Goal: Task Accomplishment & Management: Use online tool/utility

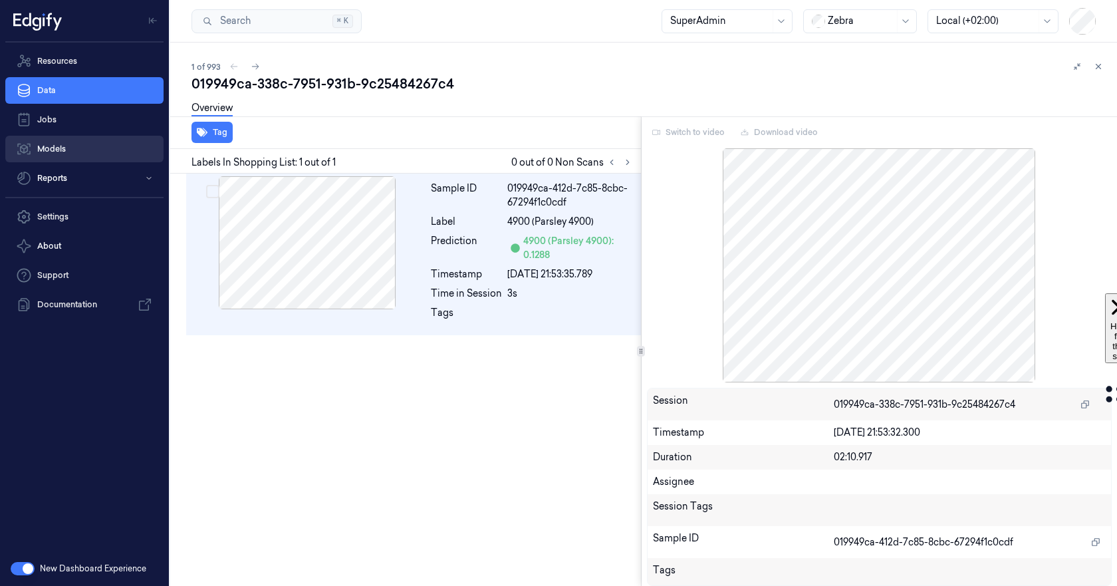
click at [54, 146] on link "Models" at bounding box center [84, 149] width 158 height 27
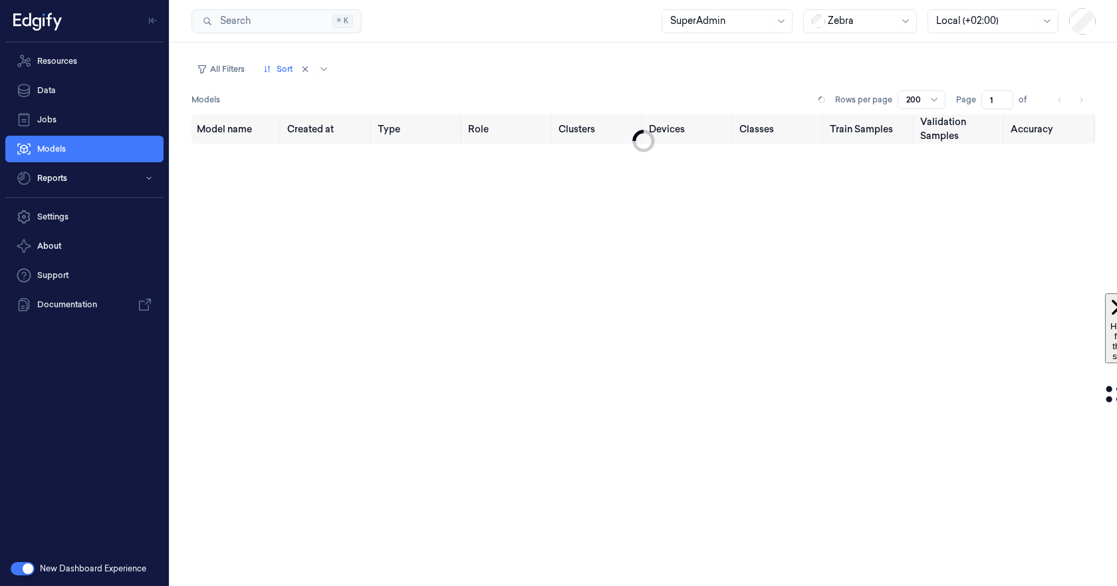
click at [23, 564] on button "button" at bounding box center [23, 568] width 24 height 13
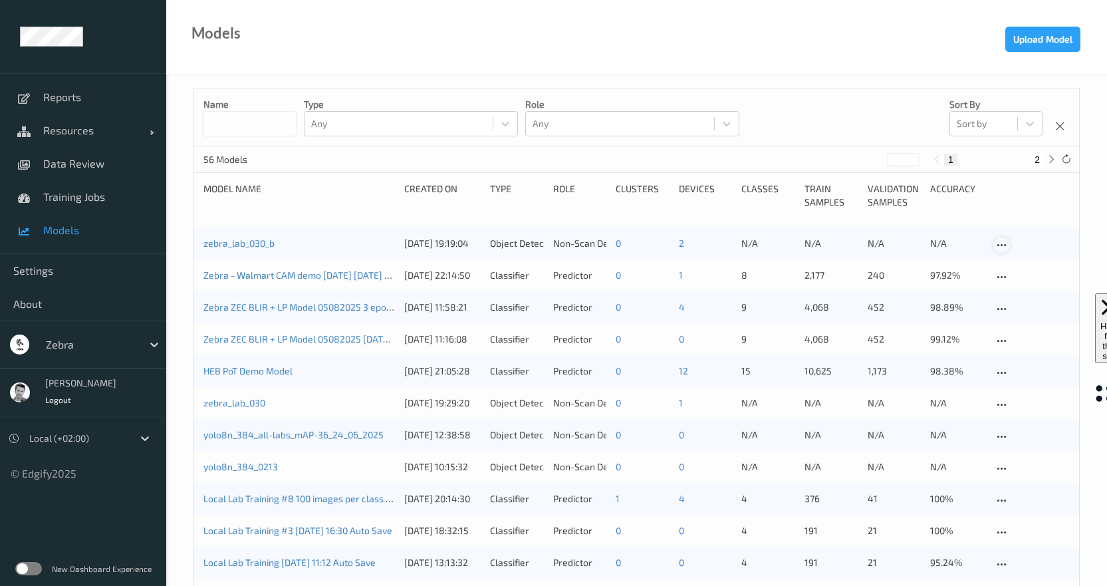
click at [1001, 238] on div at bounding box center [1001, 245] width 17 height 17
click at [1046, 289] on div "Download model" at bounding box center [1048, 291] width 63 height 13
click at [1054, 35] on button "Upload Model" at bounding box center [1042, 39] width 75 height 25
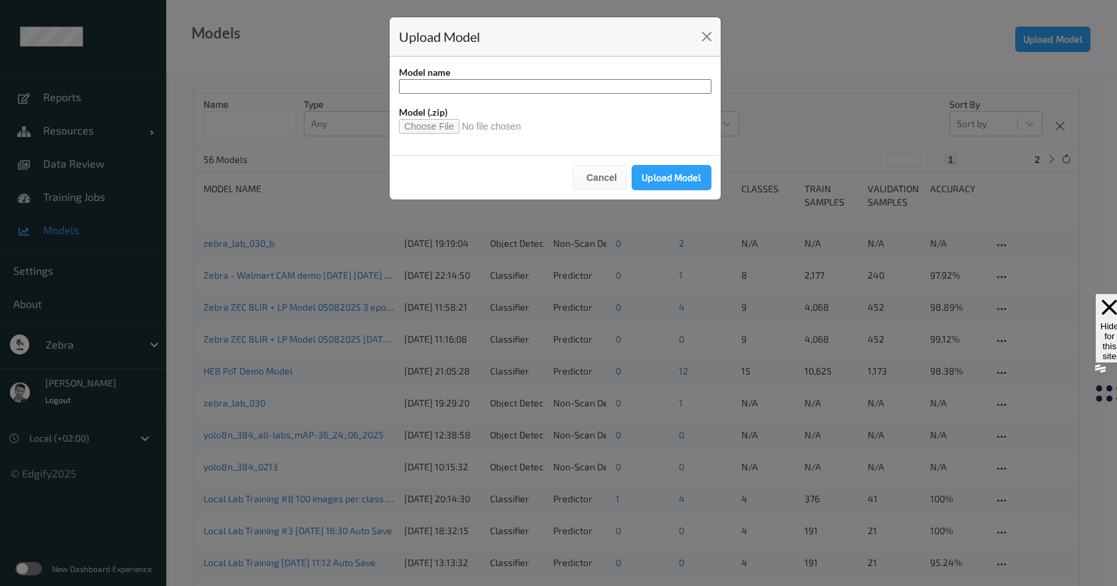
click at [423, 123] on input "file" at bounding box center [465, 126] width 133 height 15
type input "**********"
click at [667, 174] on button "Upload Model" at bounding box center [672, 177] width 80 height 25
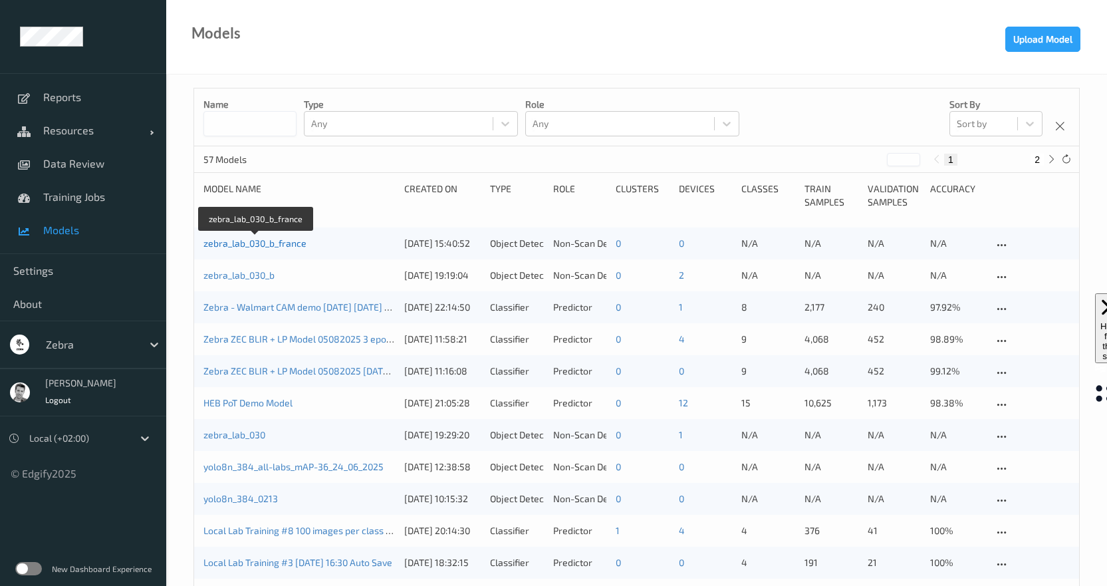
click at [251, 243] on link "zebra_lab_030_b_france" at bounding box center [254, 242] width 103 height 11
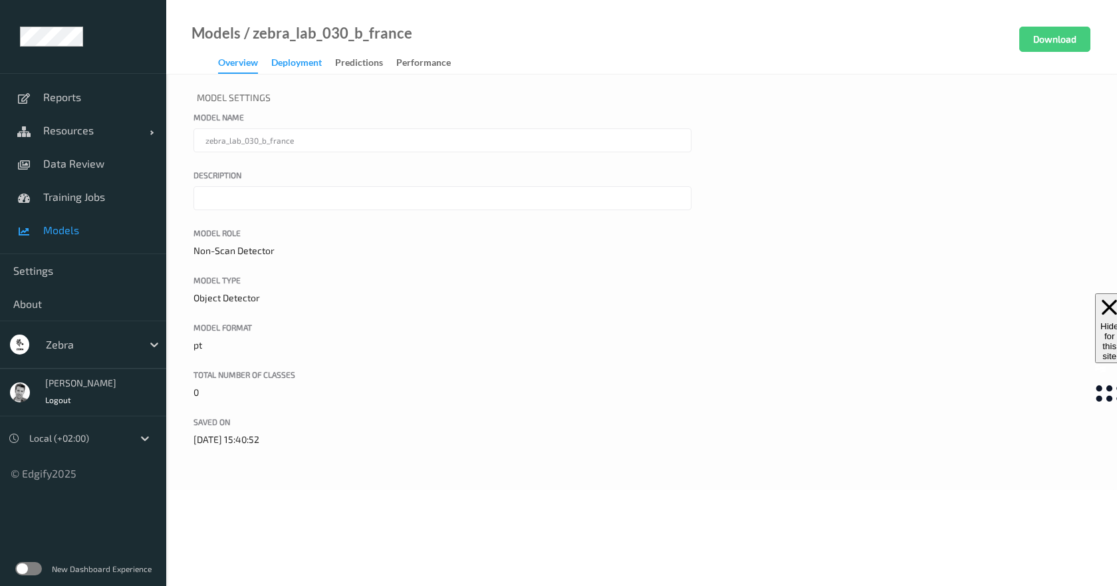
click at [302, 62] on div "Deployment" at bounding box center [296, 64] width 51 height 17
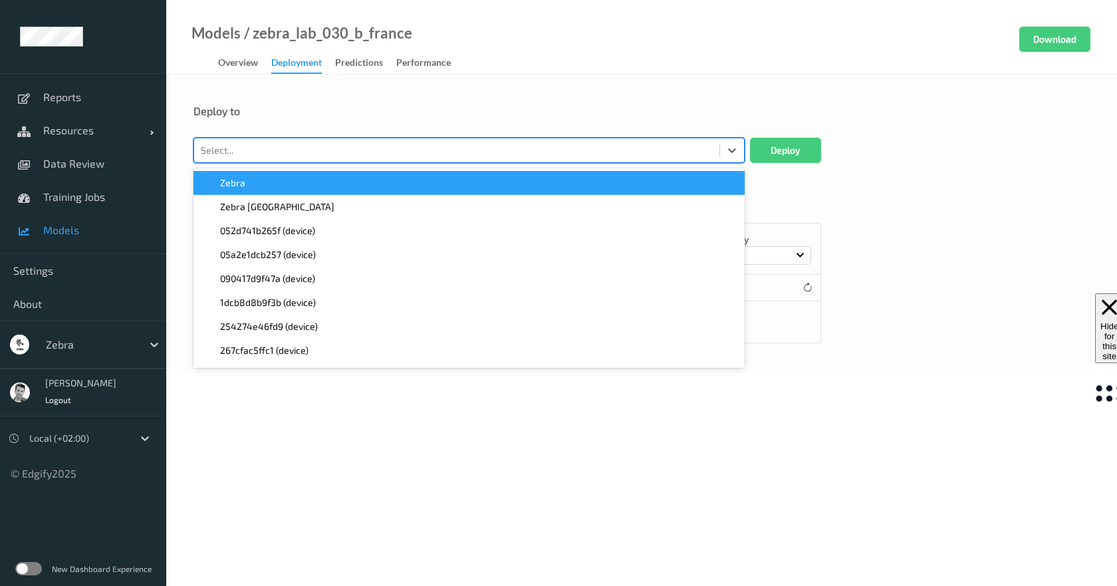
click at [323, 150] on div at bounding box center [457, 150] width 512 height 16
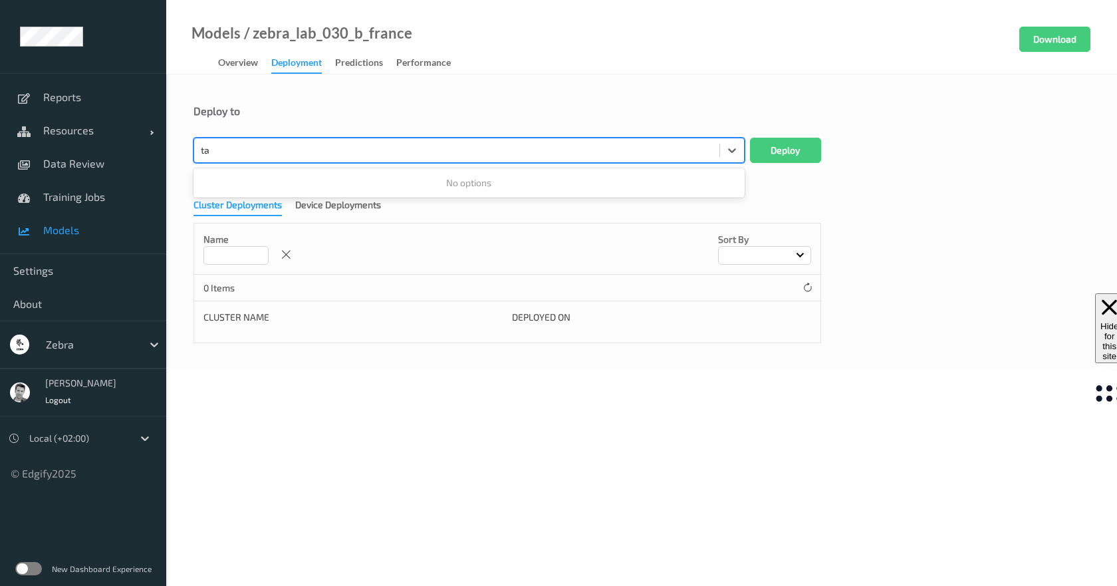
type input "t"
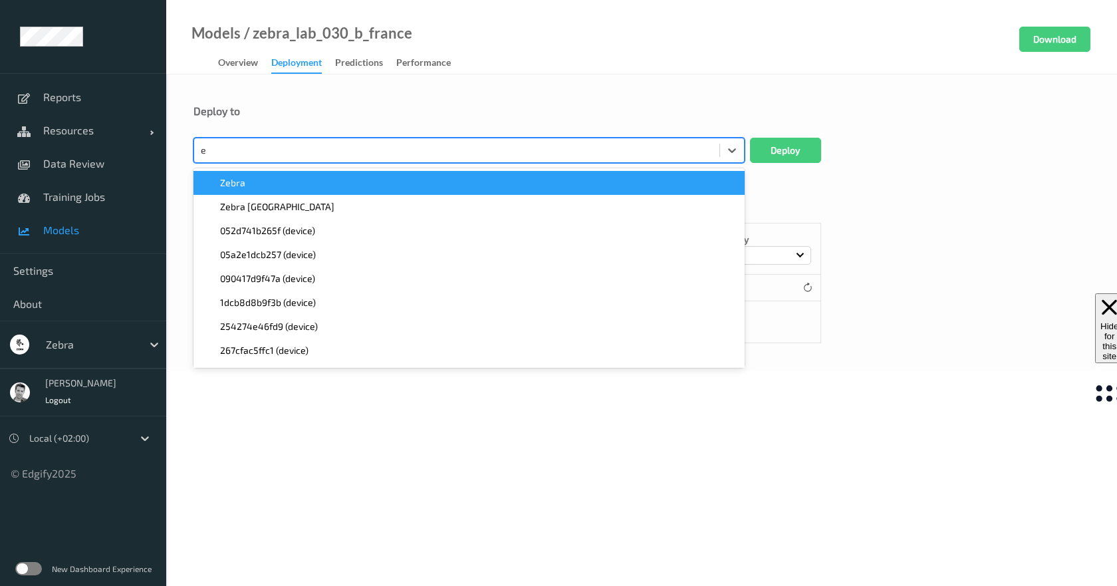
type input "et"
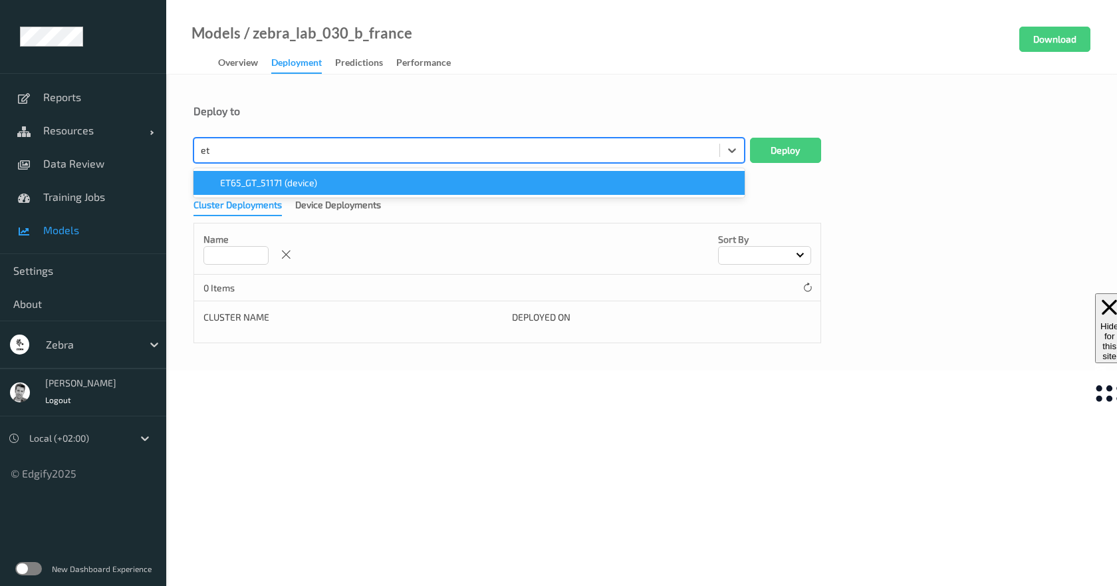
click at [264, 184] on span "ET65_GT_51171 (device)" at bounding box center [268, 182] width 97 height 13
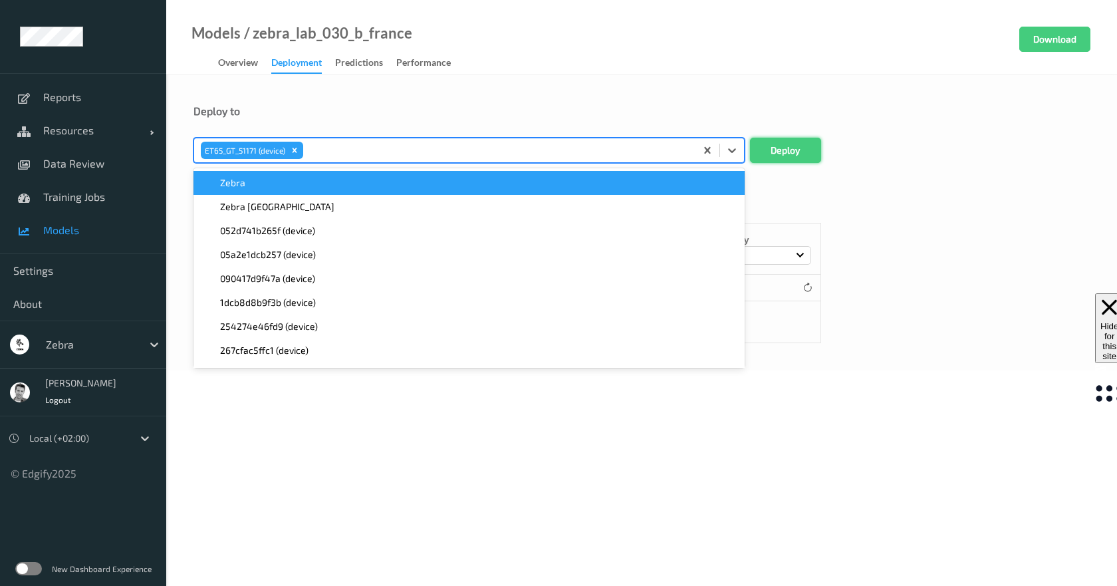
click at [790, 154] on button "Deploy" at bounding box center [785, 150] width 71 height 25
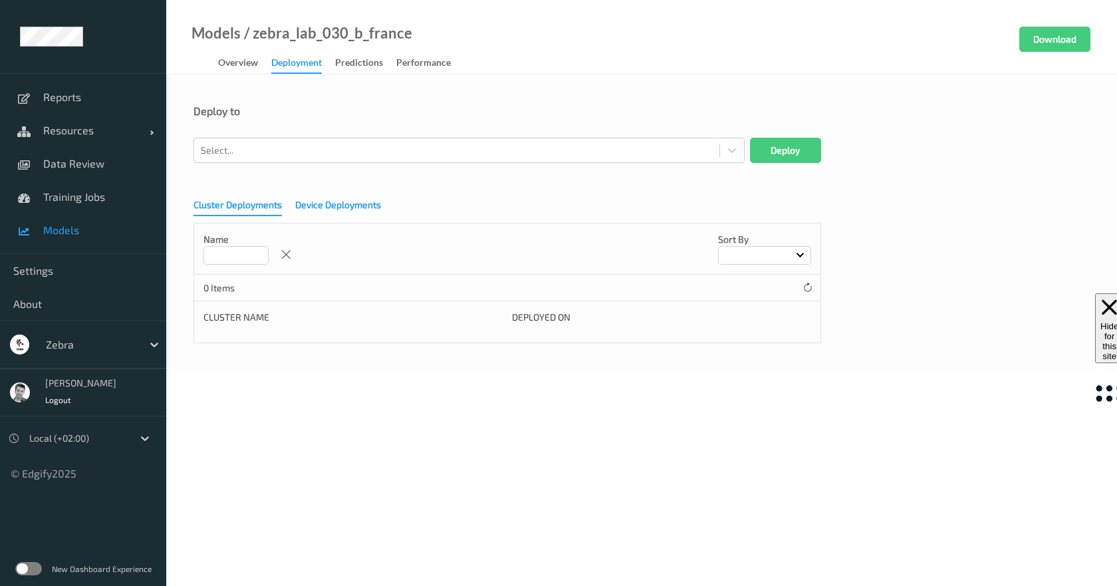
click at [362, 203] on div "Device Deployments" at bounding box center [338, 206] width 86 height 17
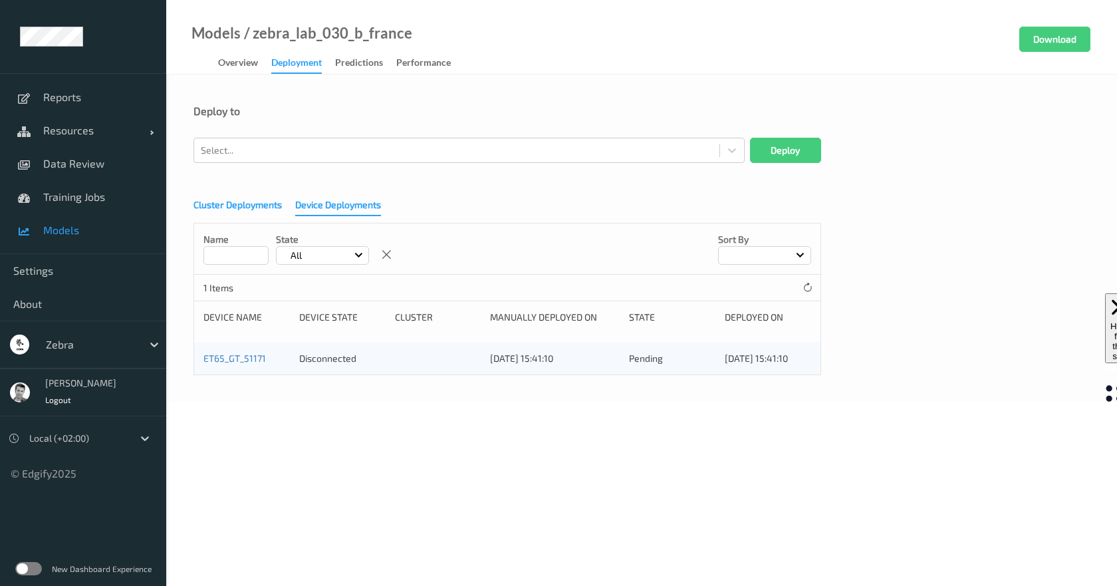
click at [220, 206] on div "Cluster Deployments" at bounding box center [237, 206] width 88 height 17
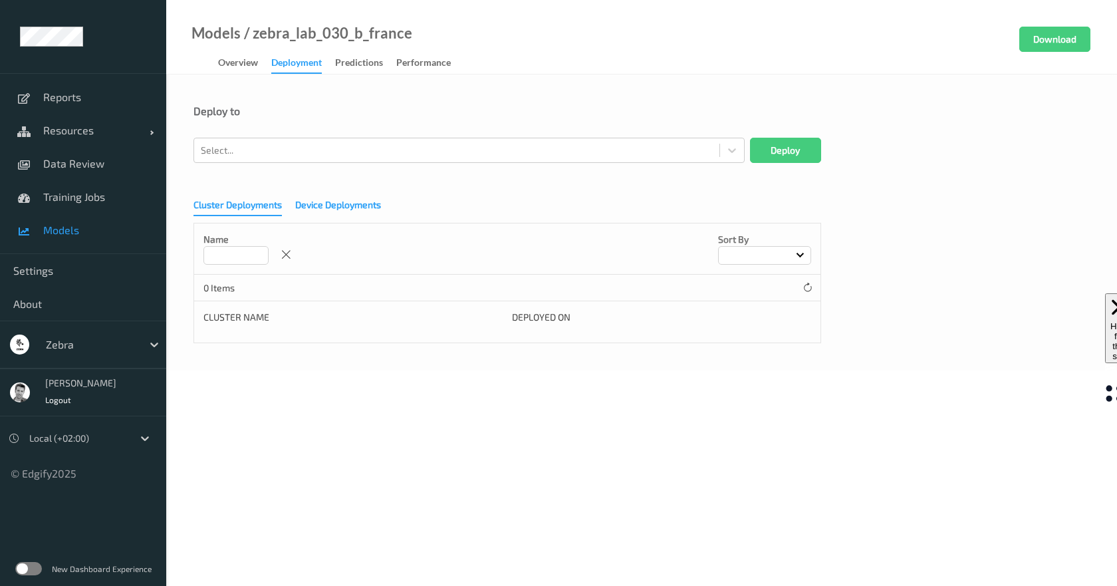
click at [341, 202] on div "Device Deployments" at bounding box center [338, 206] width 86 height 17
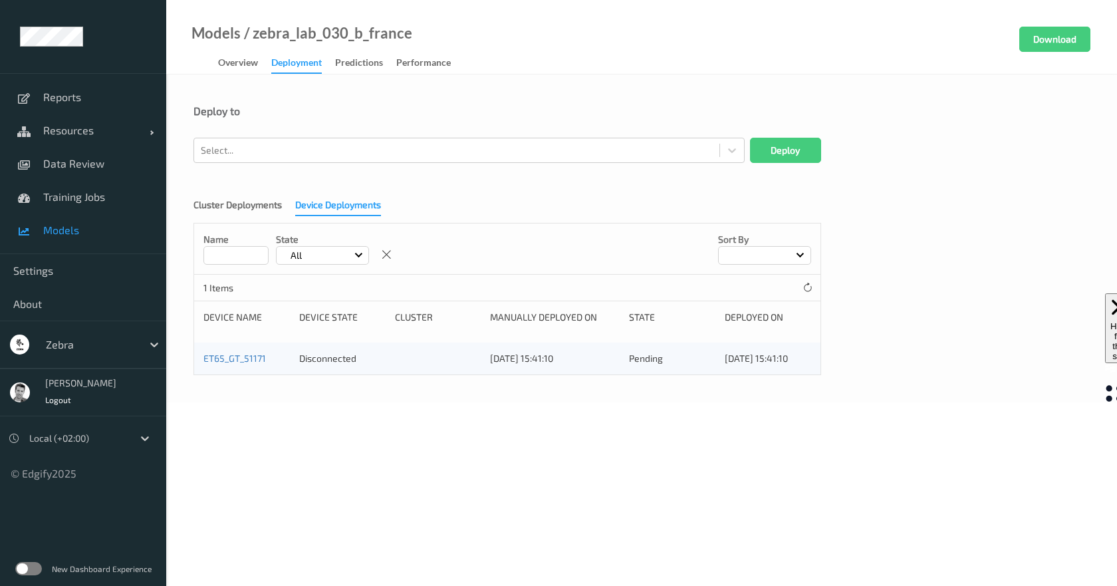
click at [415, 471] on body "Reports Resources Devices Clusters Sites Data Review Training Jobs Models Setti…" at bounding box center [558, 293] width 1117 height 586
click at [346, 201] on div "Device Deployments" at bounding box center [338, 207] width 86 height 18
click at [35, 565] on label at bounding box center [28, 568] width 27 height 13
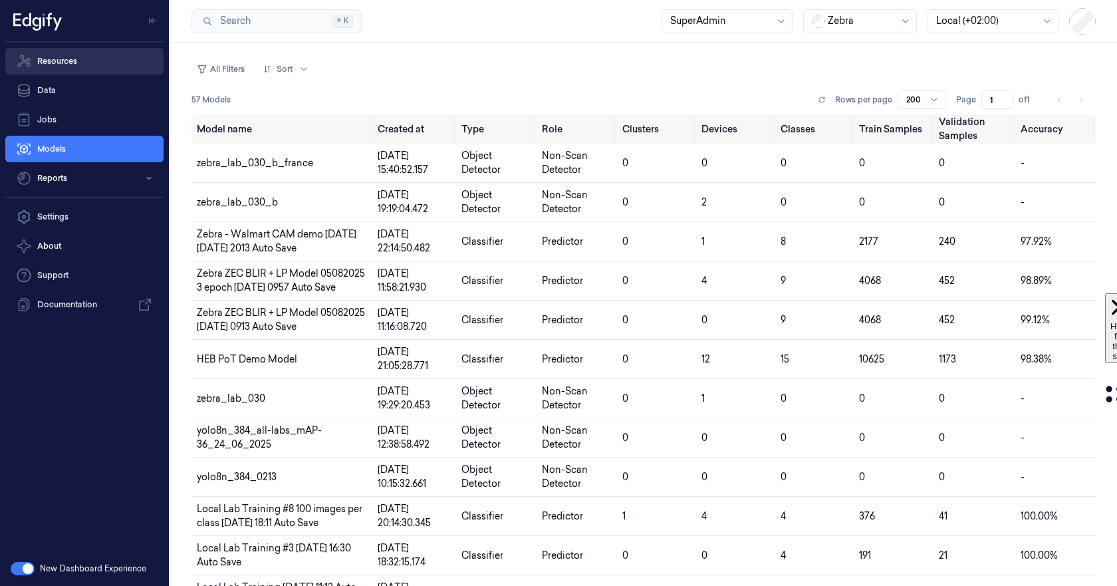
click at [46, 62] on link "Resources" at bounding box center [84, 61] width 158 height 27
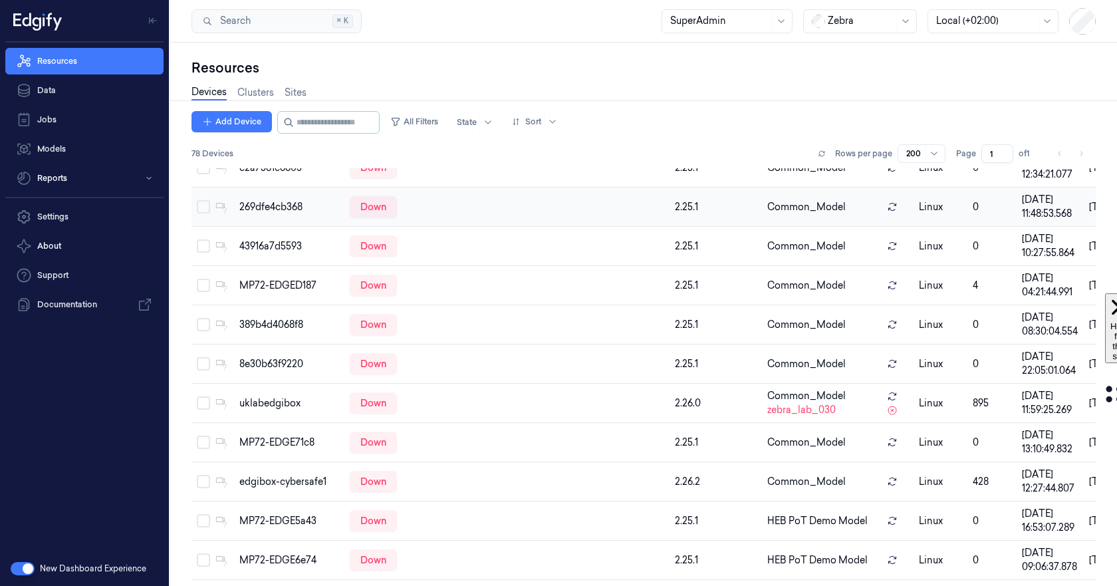
scroll to position [2050, 0]
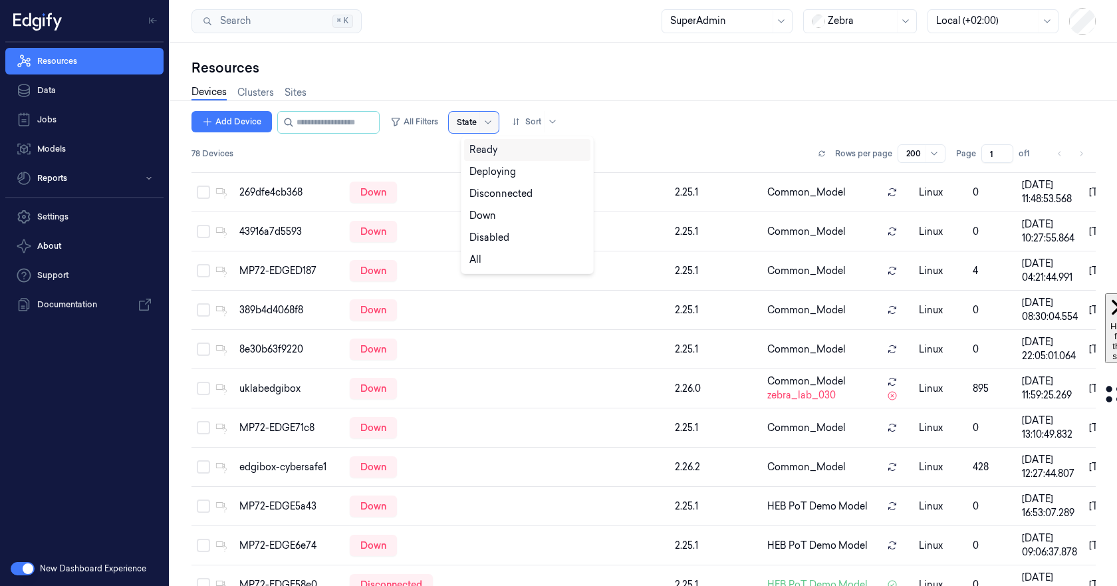
click at [493, 114] on div at bounding box center [487, 122] width 17 height 21
click at [475, 154] on div "Ready" at bounding box center [483, 150] width 28 height 14
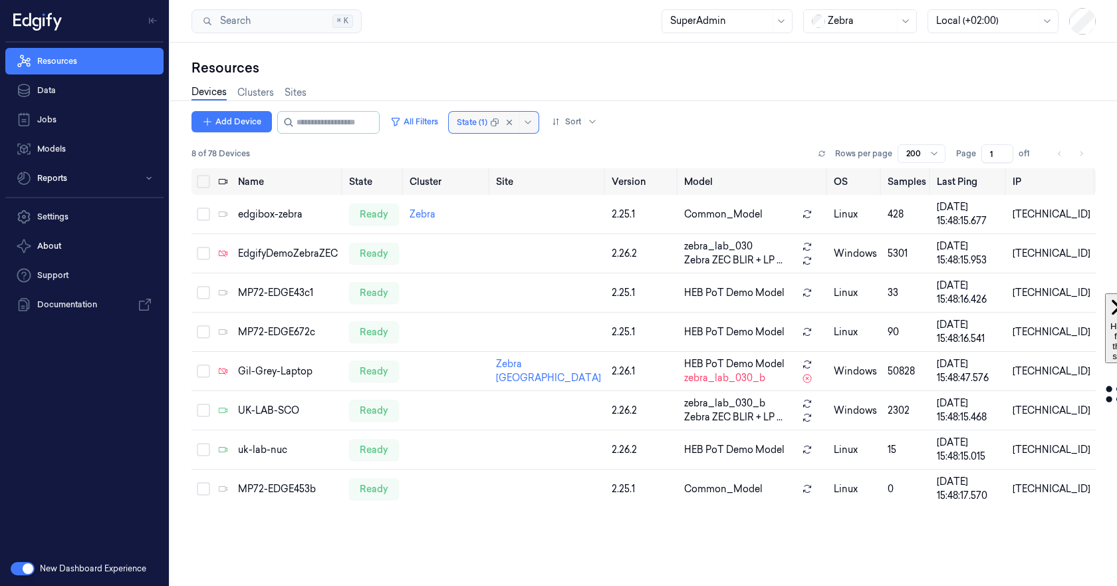
click at [487, 124] on div at bounding box center [472, 122] width 31 height 12
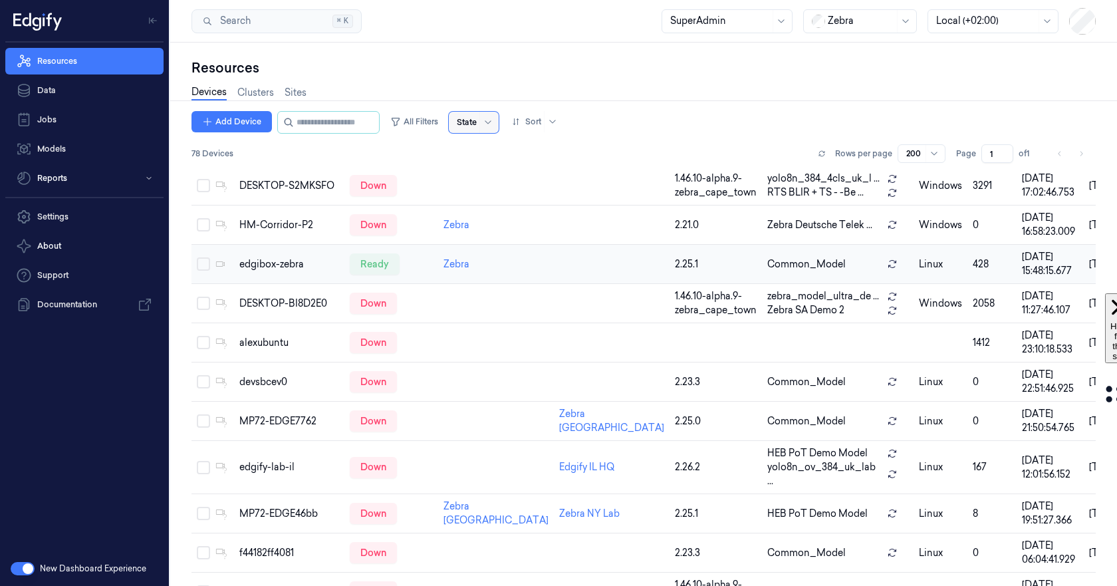
scroll to position [27, 0]
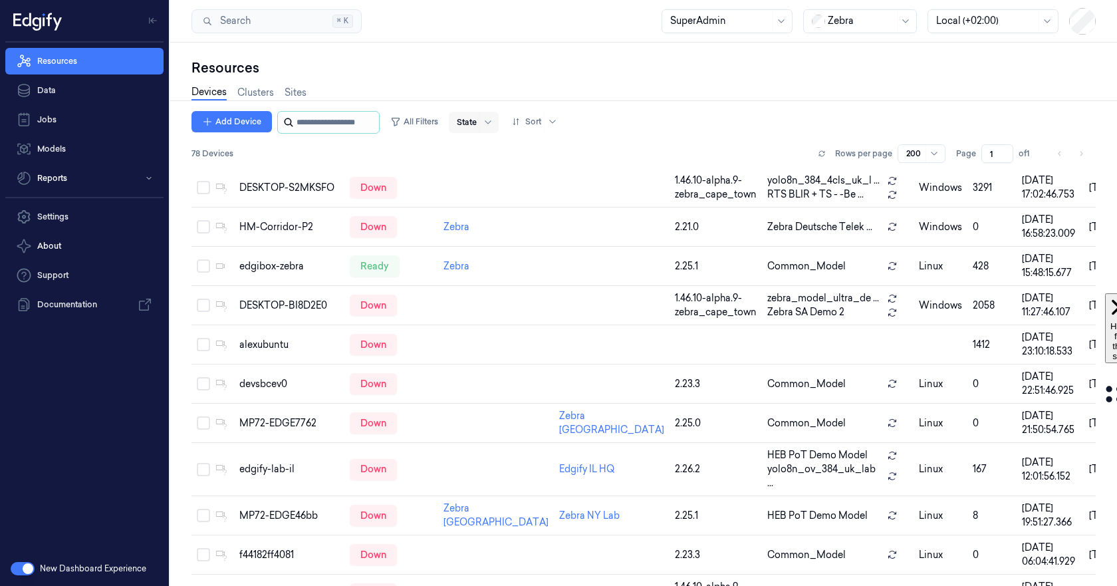
click at [319, 125] on input "string" at bounding box center [337, 122] width 80 height 21
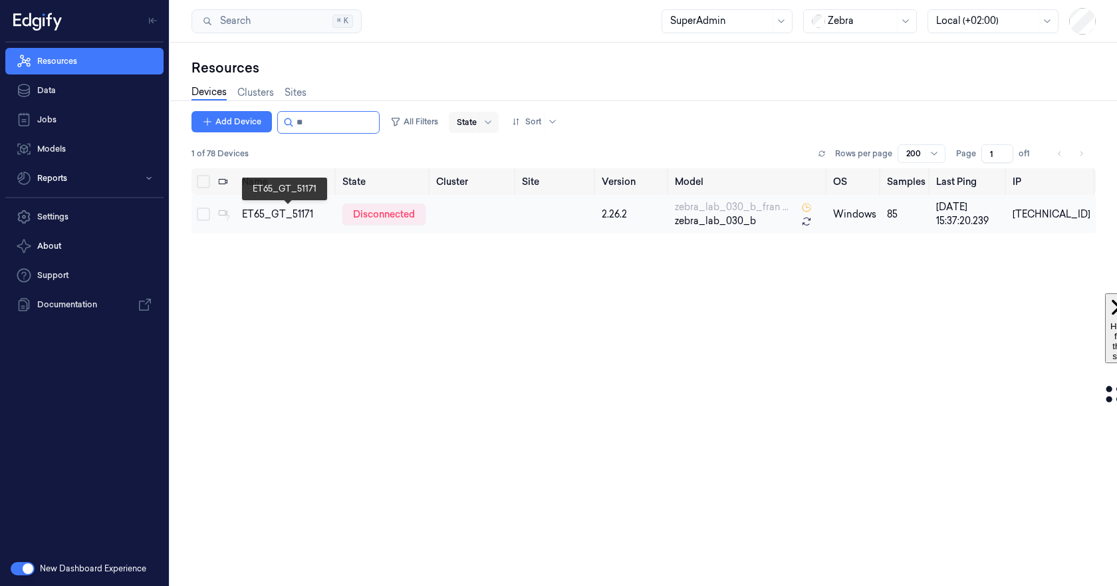
type input "**"
click at [269, 214] on div "ET65_GT_51171" at bounding box center [287, 214] width 90 height 14
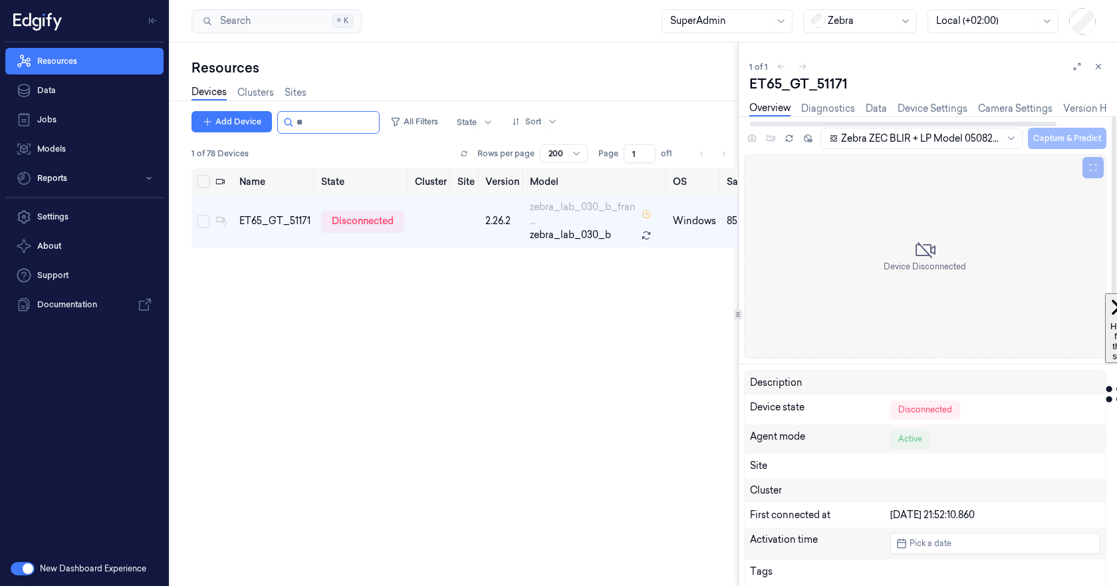
click at [1044, 131] on div "Zebra ZEC BLIR + LP Model 05082025 3 epoch 2025-08-05 0957 Auto Save Capture & …" at bounding box center [962, 138] width 288 height 22
click at [789, 142] on icon at bounding box center [788, 138] width 9 height 9
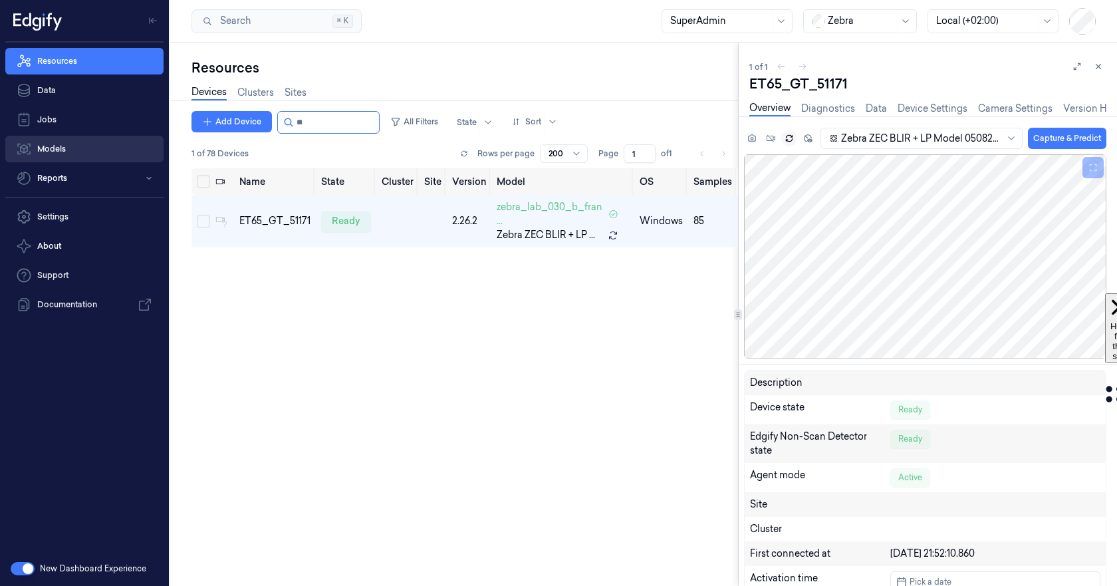
click at [47, 158] on link "Models" at bounding box center [84, 149] width 158 height 27
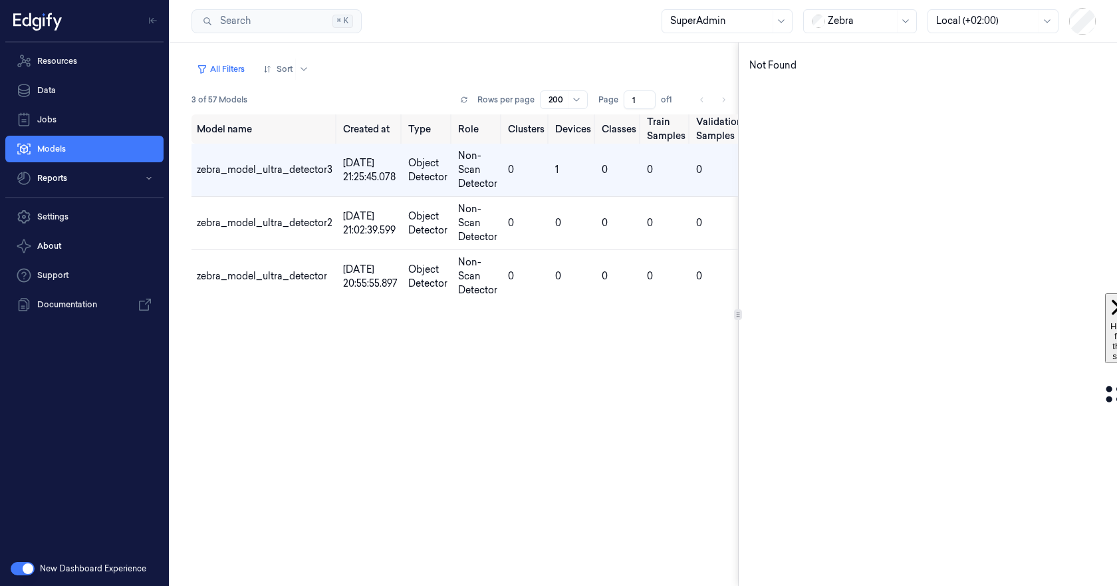
click at [18, 570] on button "button" at bounding box center [23, 568] width 24 height 13
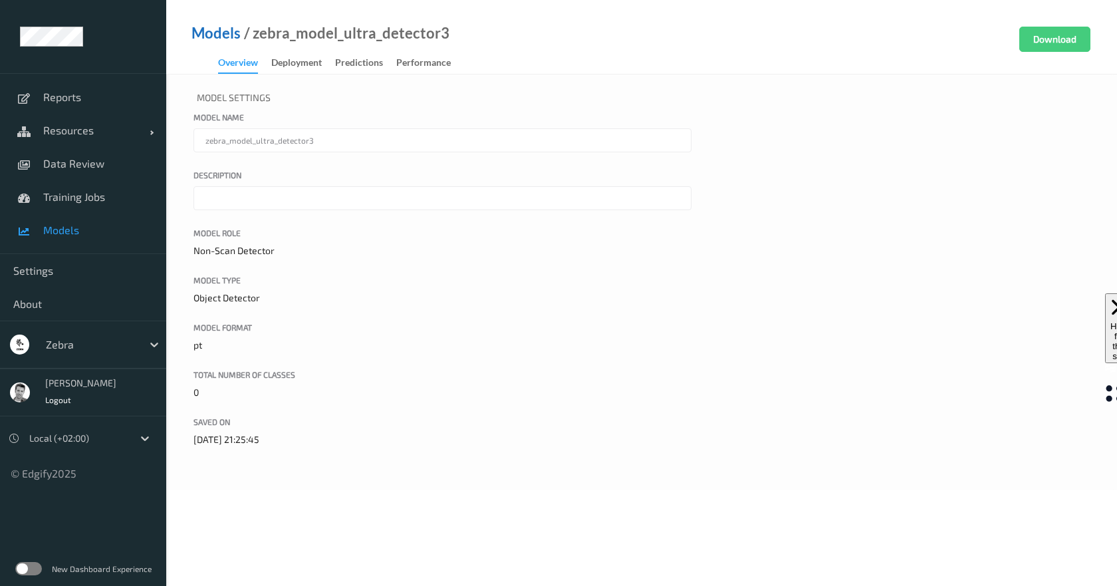
click at [209, 36] on link "Models" at bounding box center [215, 33] width 49 height 13
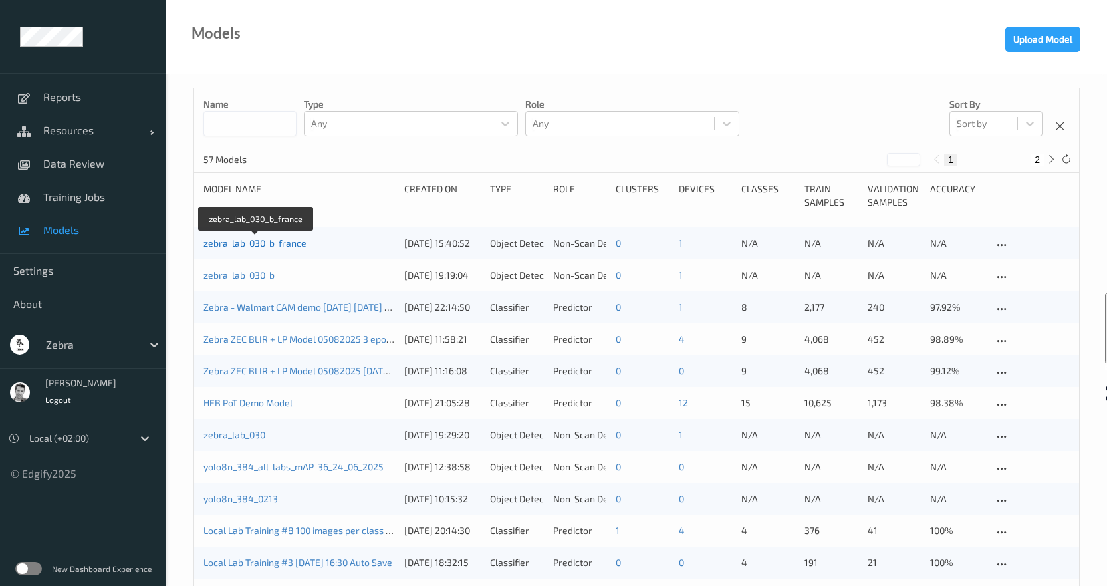
click at [281, 247] on link "zebra_lab_030_b_france" at bounding box center [254, 242] width 103 height 11
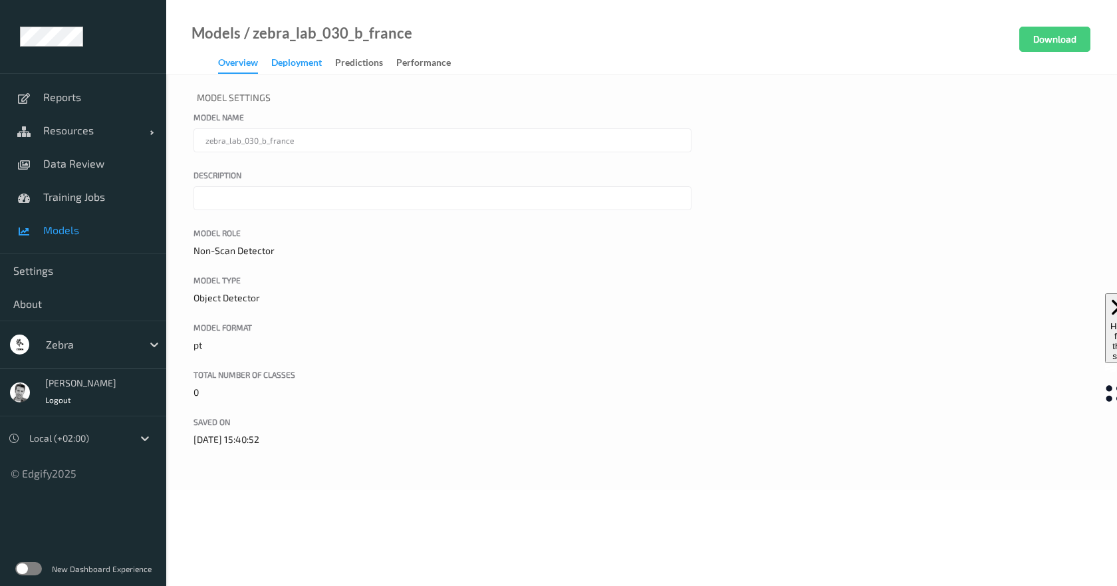
click at [294, 64] on div "Deployment" at bounding box center [296, 64] width 51 height 17
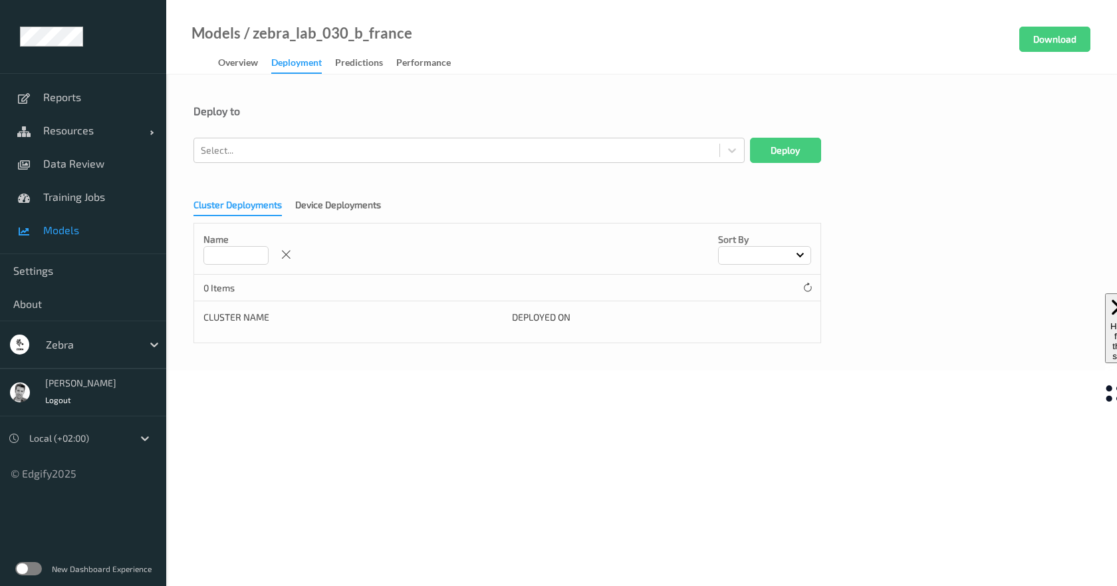
click at [297, 197] on div "Cluster Deployments Device Deployments Name Sort by 0 Items Cluster Name Deploy…" at bounding box center [641, 266] width 896 height 154
click at [322, 212] on div "Device Deployments" at bounding box center [338, 206] width 86 height 17
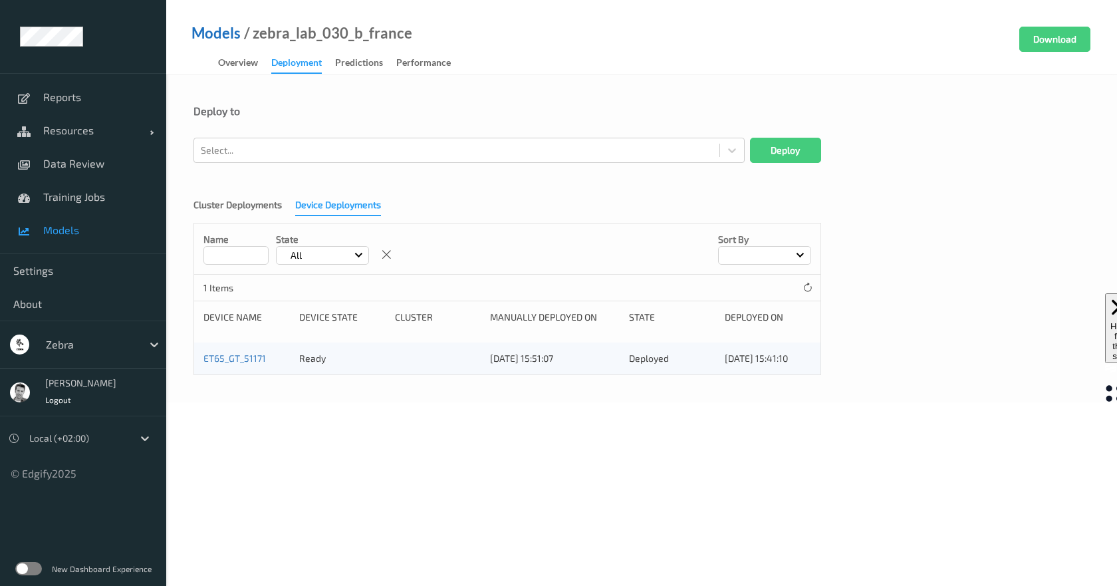
click at [229, 31] on link "Models" at bounding box center [215, 33] width 49 height 13
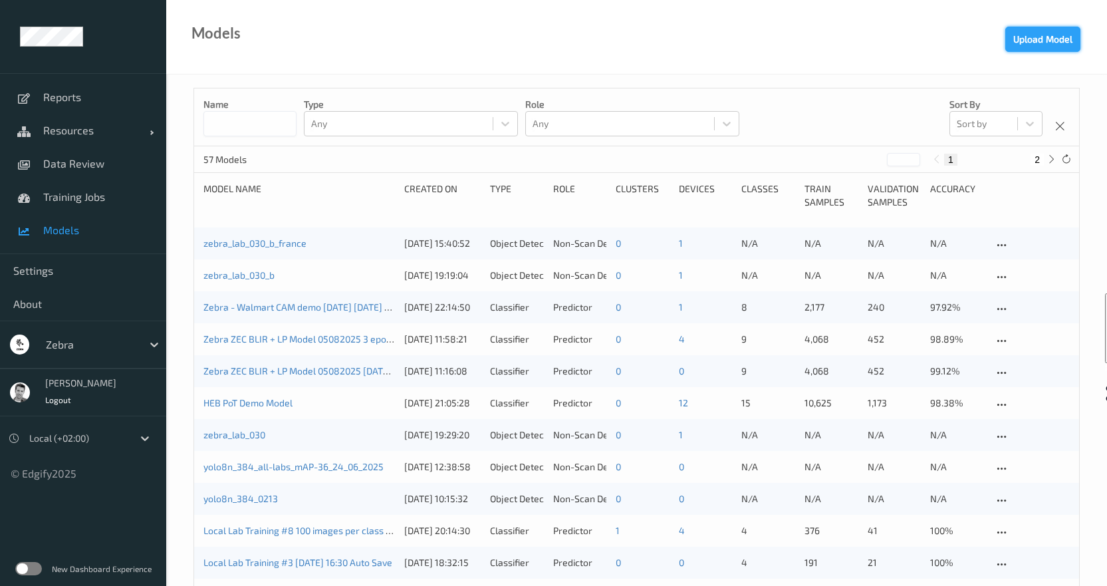
click at [1029, 35] on button "Upload Model" at bounding box center [1042, 39] width 75 height 25
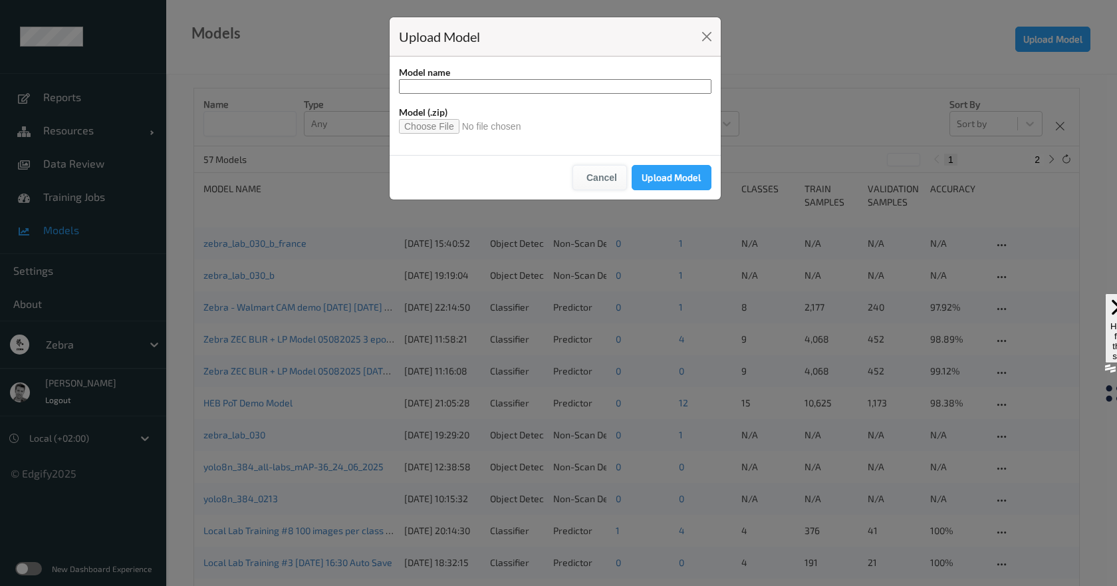
click at [606, 176] on button "Cancel" at bounding box center [599, 177] width 55 height 25
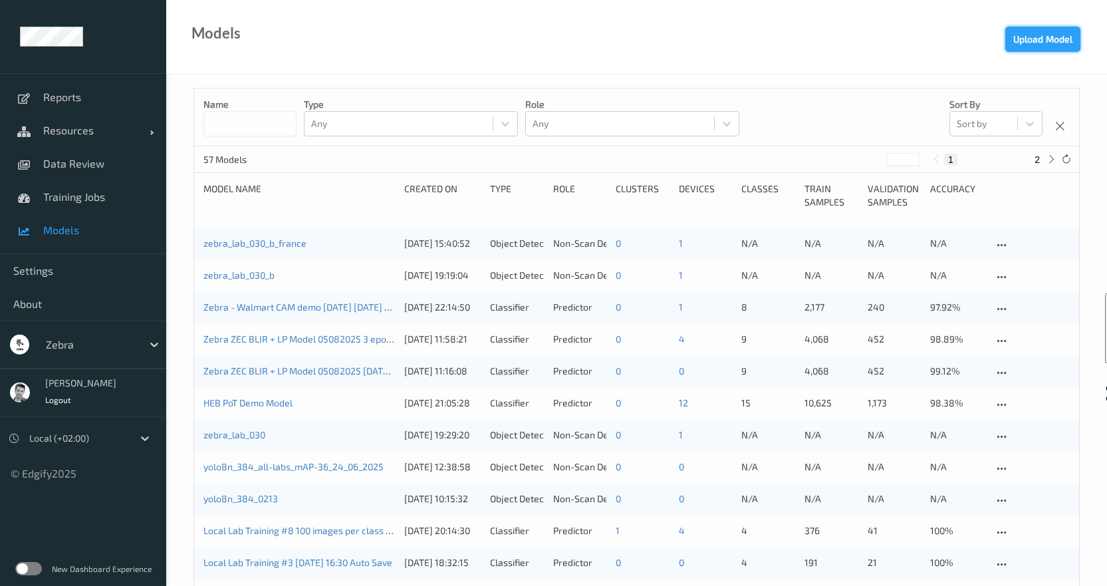
click at [1037, 43] on button "Upload Model" at bounding box center [1042, 39] width 75 height 25
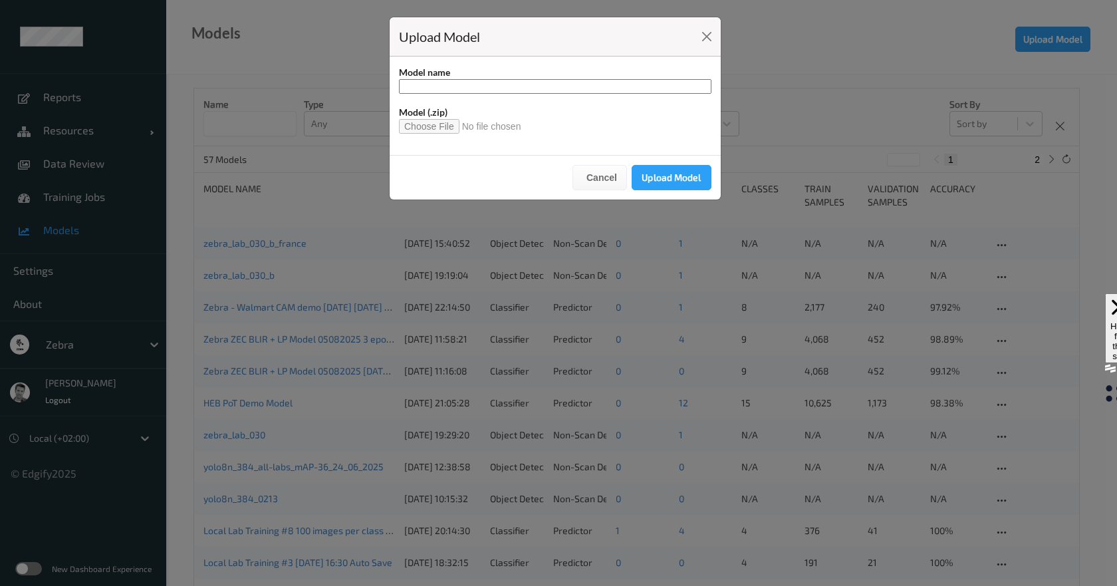
click at [410, 128] on input "file" at bounding box center [465, 126] width 133 height 15
type input "**********"
click at [675, 175] on button "Upload Model" at bounding box center [672, 177] width 80 height 25
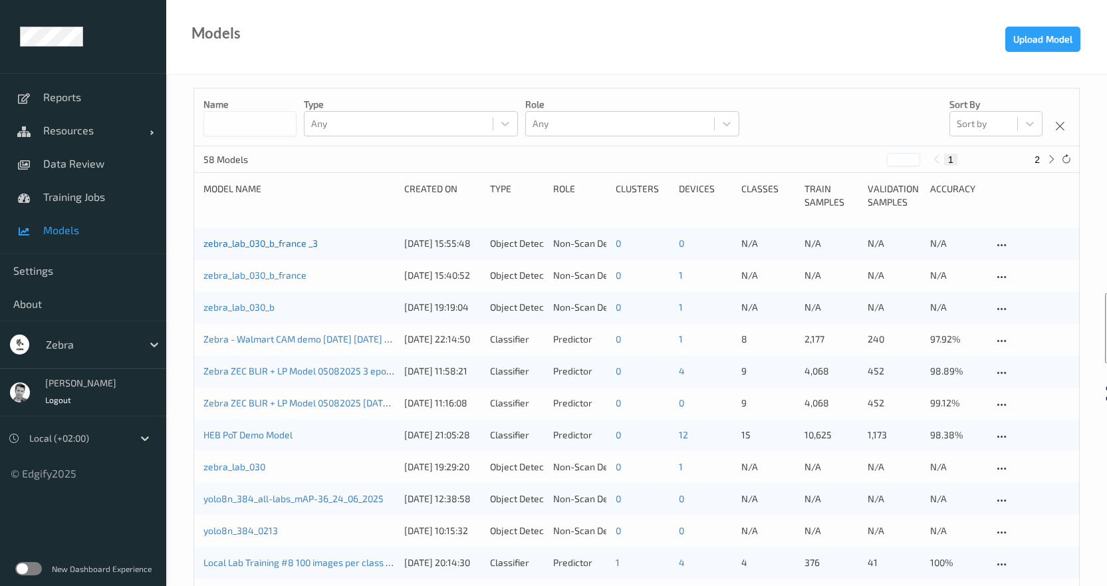
click at [241, 239] on link "zebra_lab_030_b_france _3" at bounding box center [260, 242] width 114 height 11
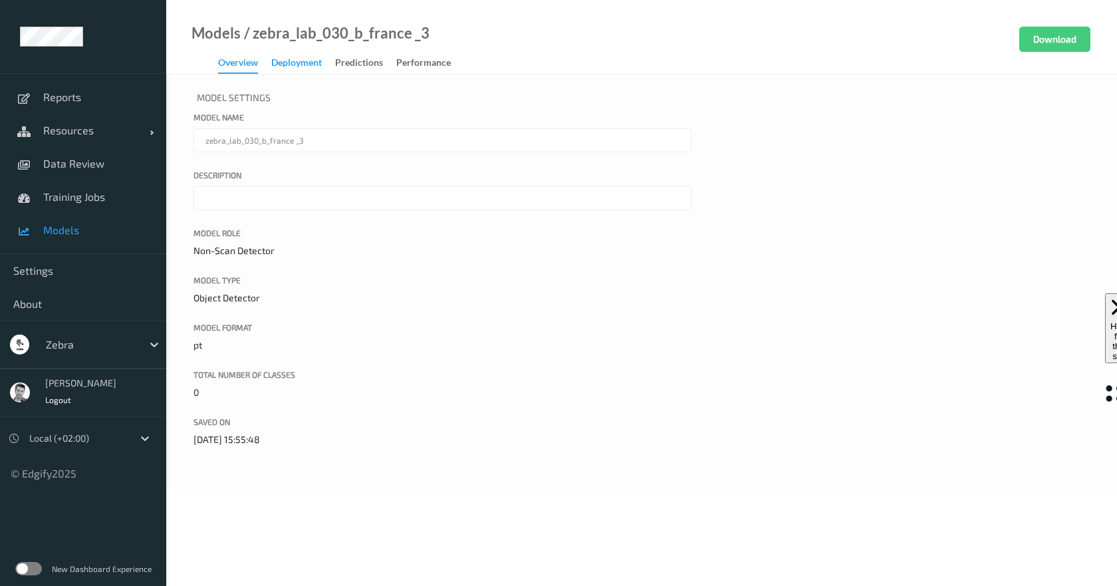
click at [297, 68] on div "Deployment" at bounding box center [296, 64] width 51 height 17
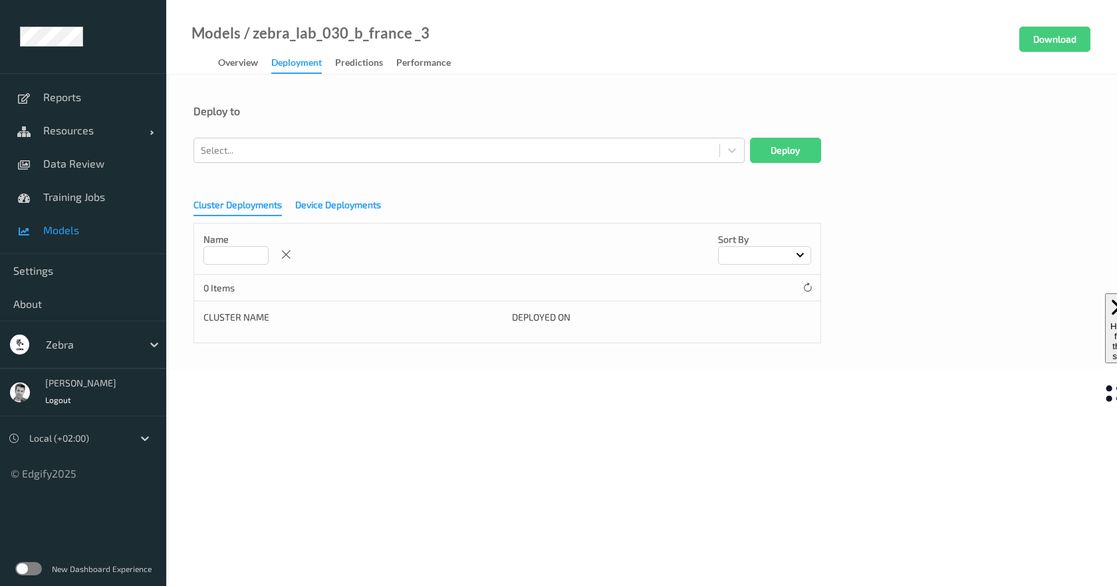
click at [318, 205] on div "Device Deployments" at bounding box center [338, 206] width 86 height 17
click at [271, 147] on div at bounding box center [457, 150] width 512 height 16
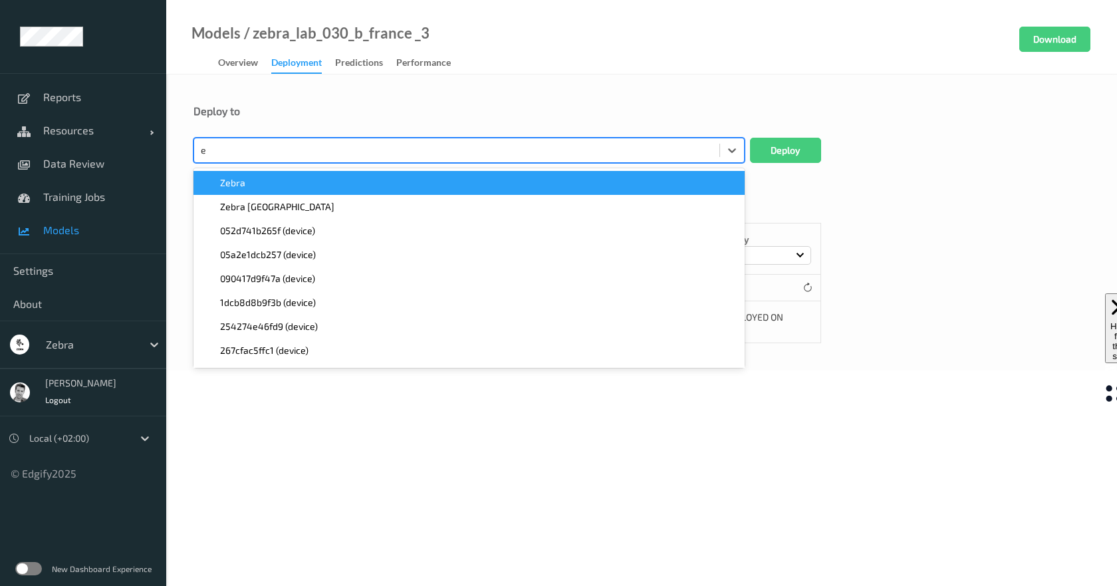
type input "et"
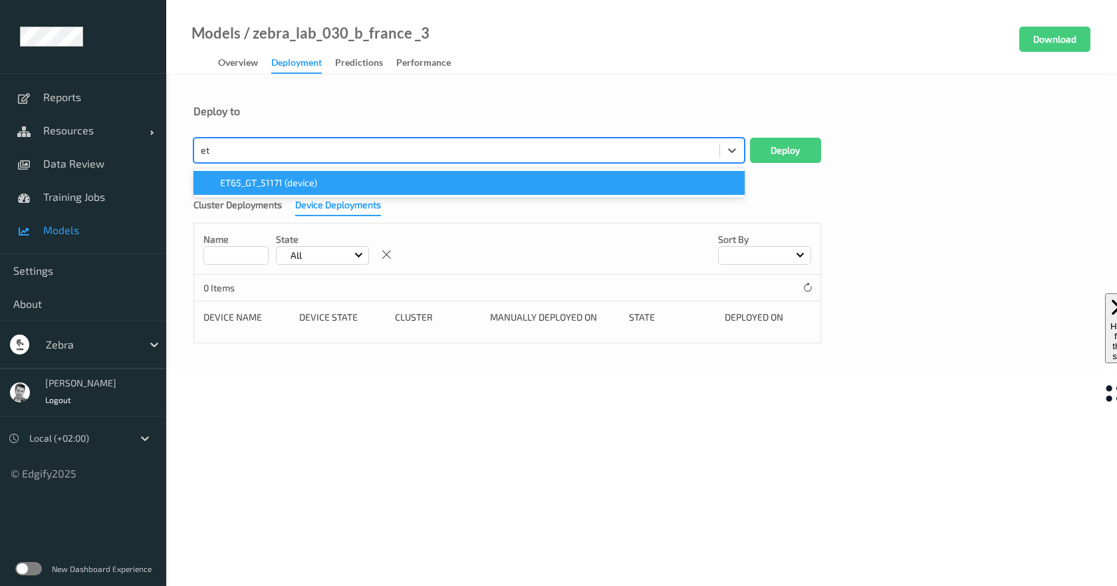
click at [257, 180] on span "ET65_GT_51171 (device)" at bounding box center [268, 182] width 97 height 13
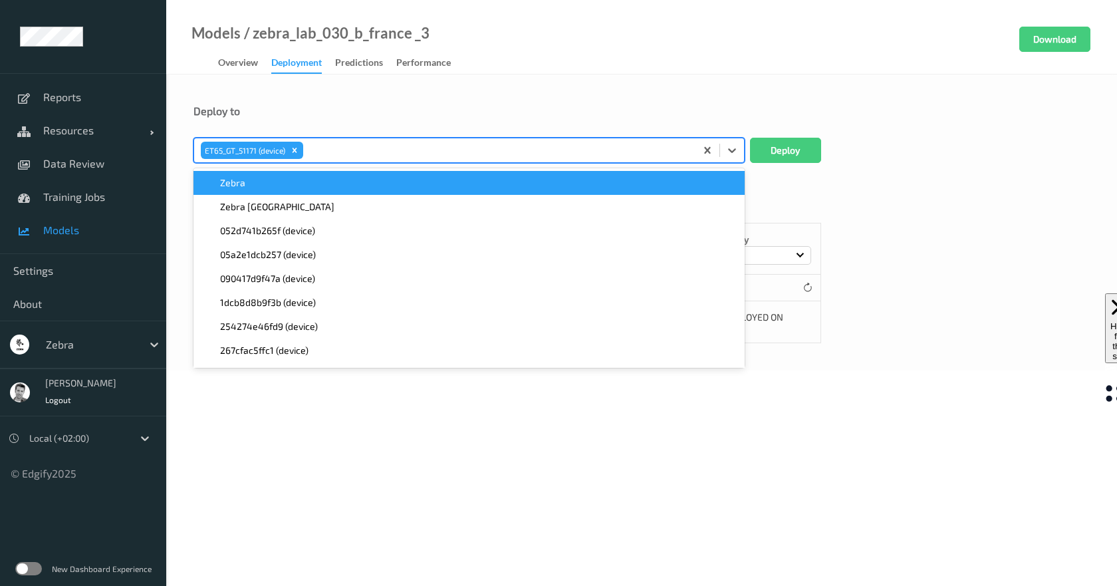
click at [748, 102] on div "Deploy to option ET65_GT_51171 (device), selected. option Zebra focused, 1 of 7…" at bounding box center [641, 222] width 951 height 296
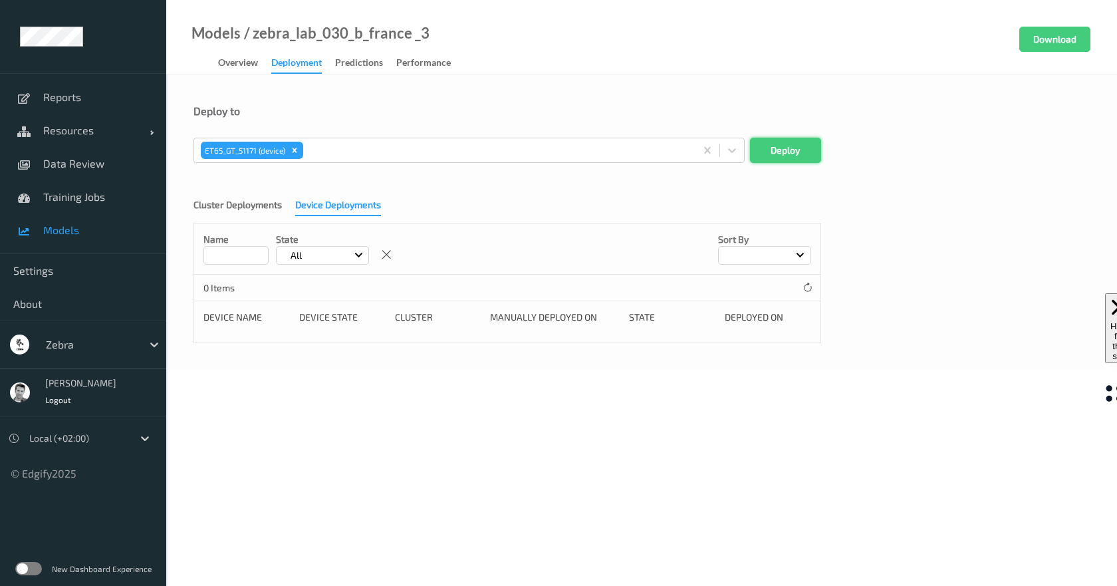
click at [792, 150] on button "Deploy" at bounding box center [785, 150] width 71 height 25
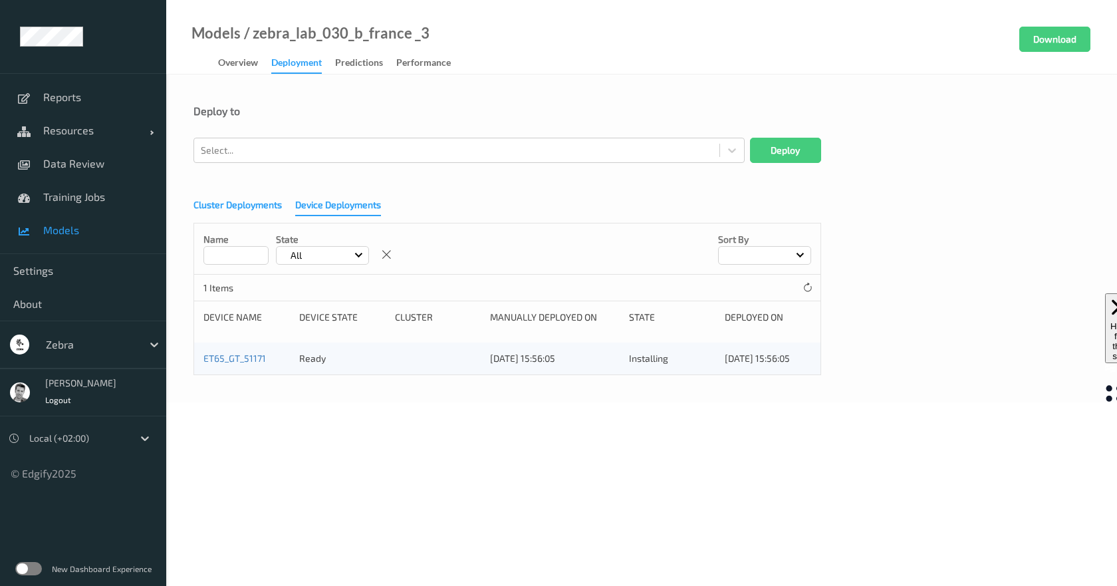
click at [253, 205] on div "Cluster Deployments" at bounding box center [237, 206] width 88 height 17
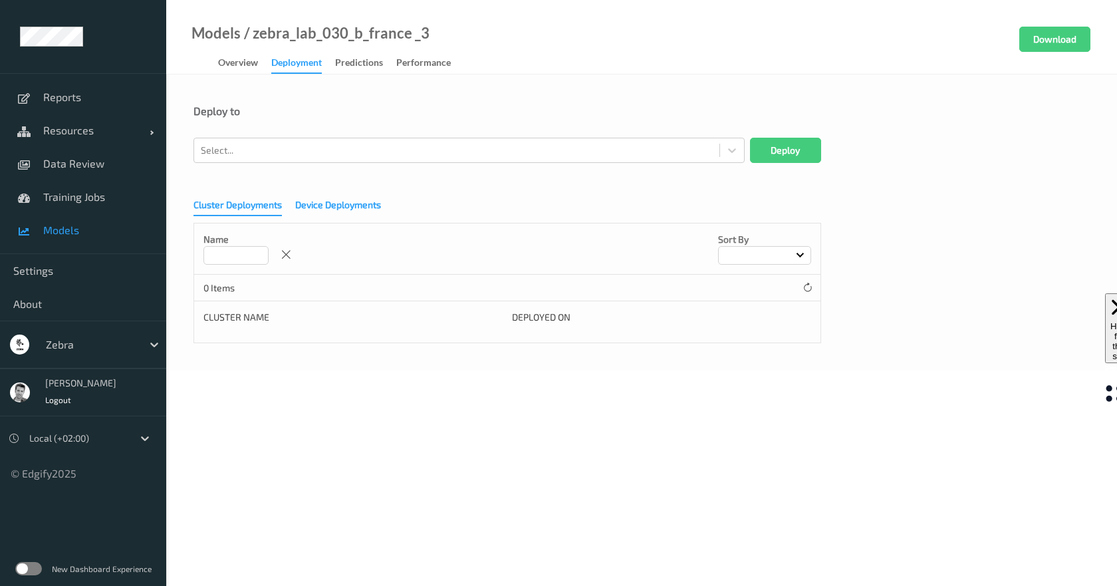
click at [346, 213] on div "Device Deployments" at bounding box center [338, 206] width 86 height 17
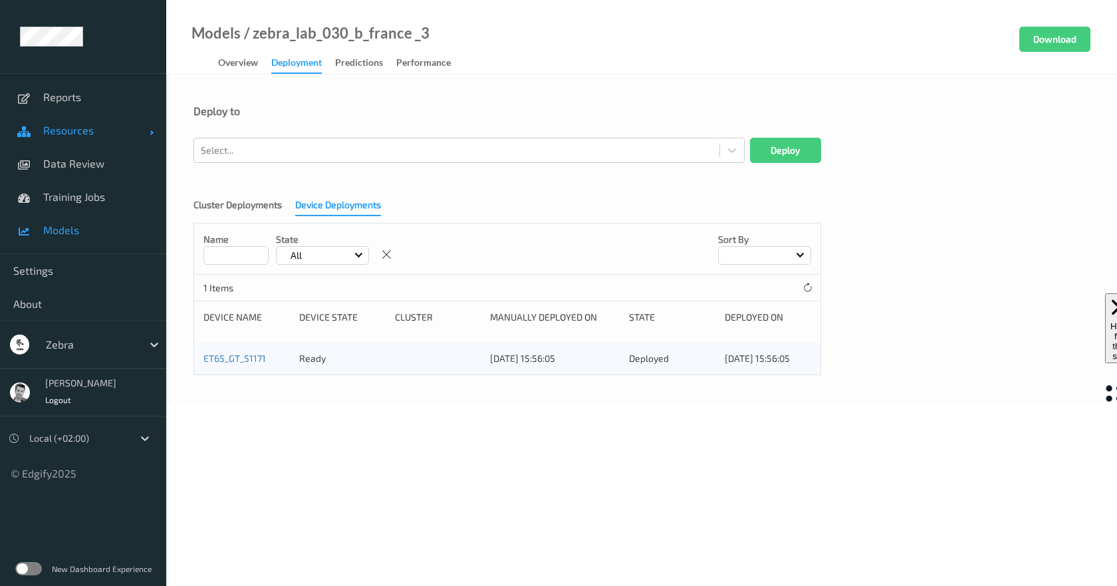
click at [57, 126] on span "Resources" at bounding box center [96, 130] width 106 height 13
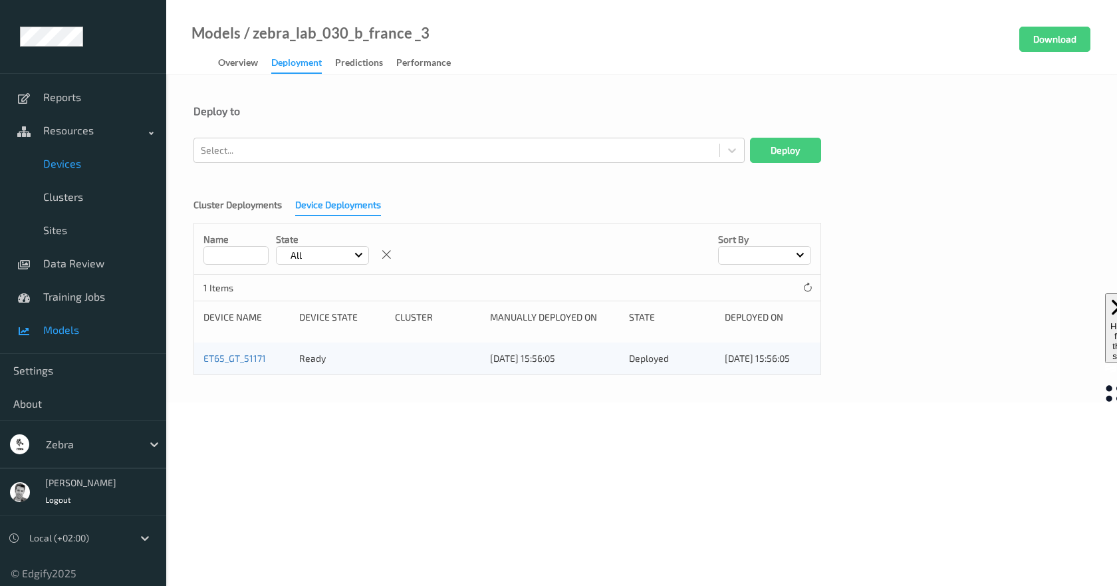
click at [74, 166] on span "Devices" at bounding box center [98, 163] width 110 height 13
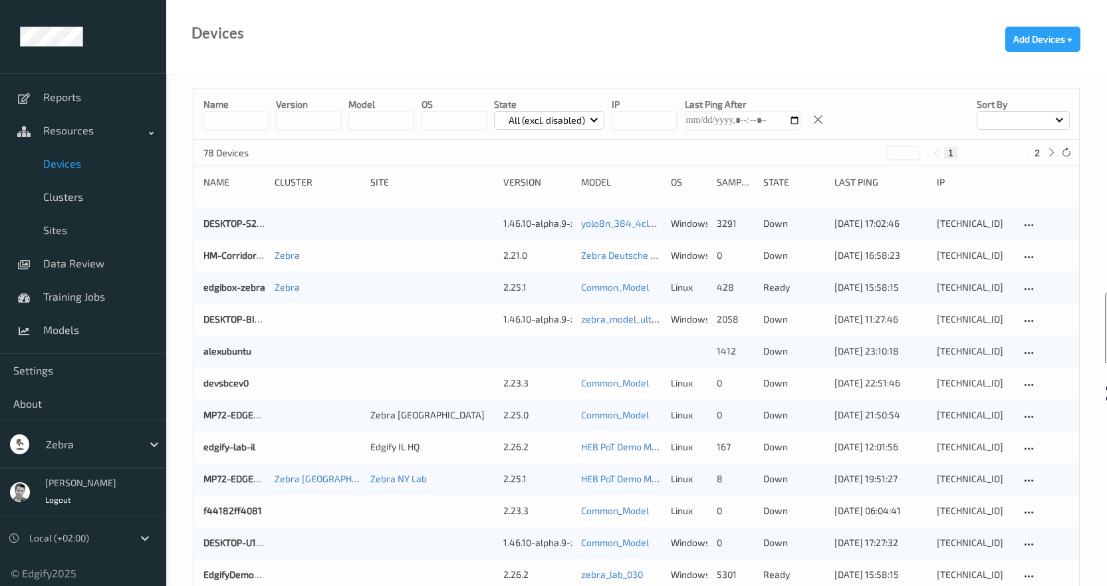
click at [521, 110] on p "State" at bounding box center [549, 104] width 111 height 13
click at [524, 123] on p "All (excl. disabled)" at bounding box center [547, 120] width 86 height 13
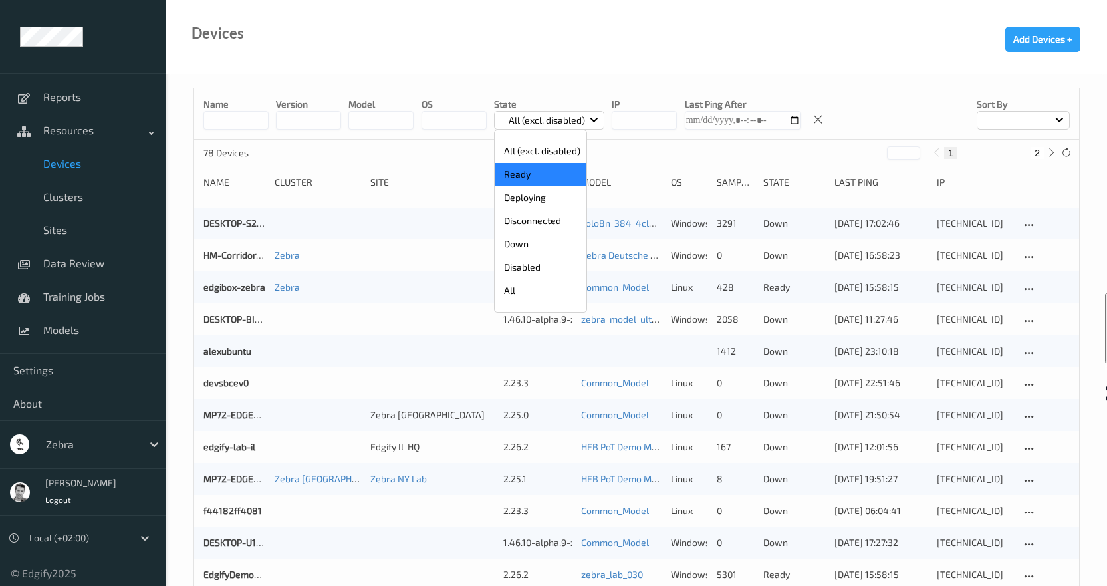
click at [521, 177] on p "Ready" at bounding box center [541, 174] width 92 height 23
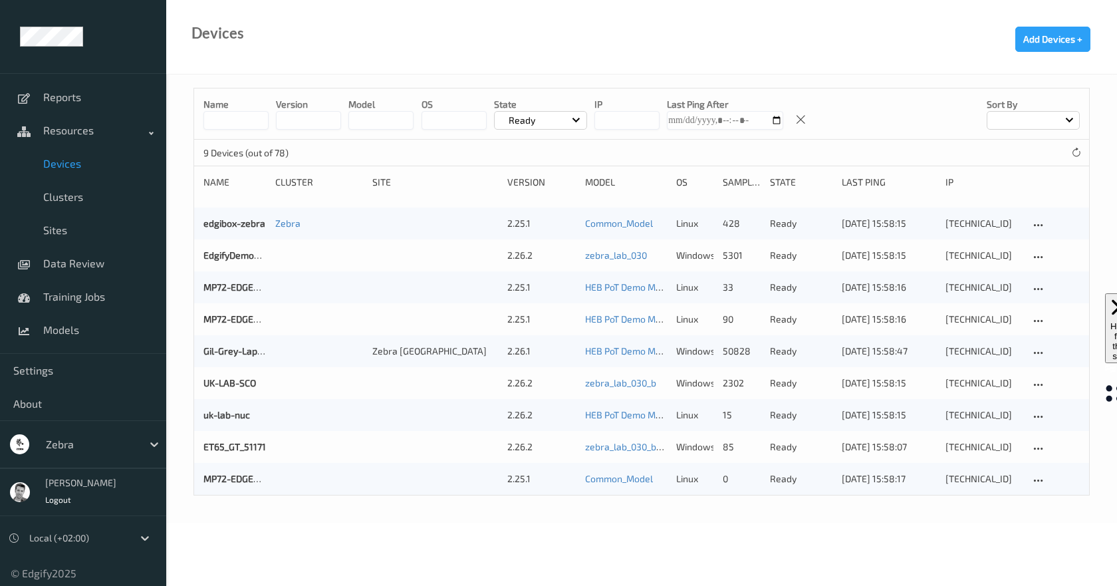
click at [239, 437] on div "ET65_GT_51171 2.26.2 zebra_lab_030_b_france _3 windows 85 ready 15/09/2025 15:5…" at bounding box center [641, 447] width 895 height 32
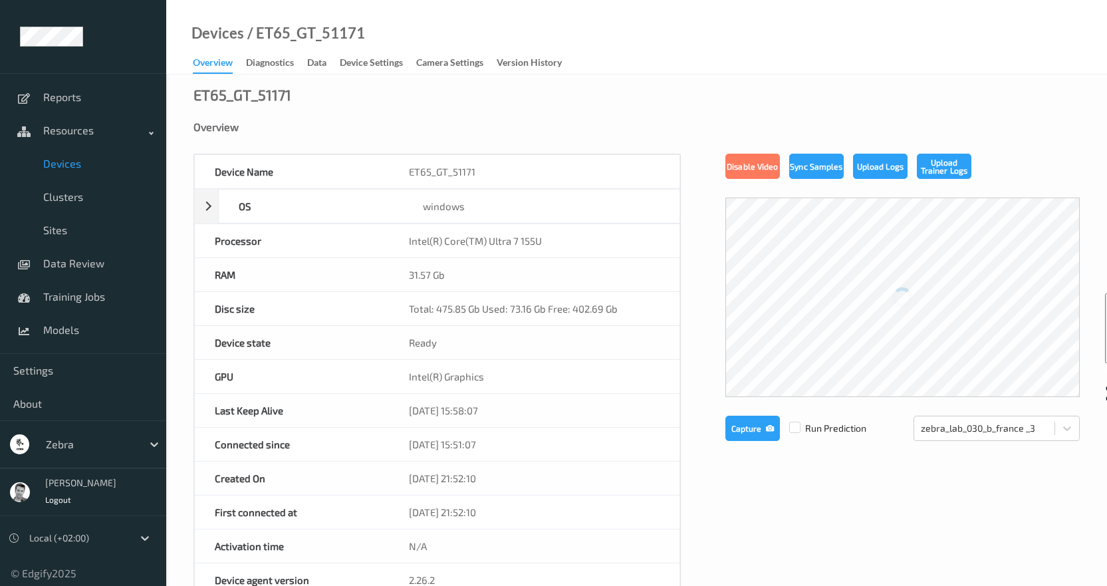
scroll to position [29, 0]
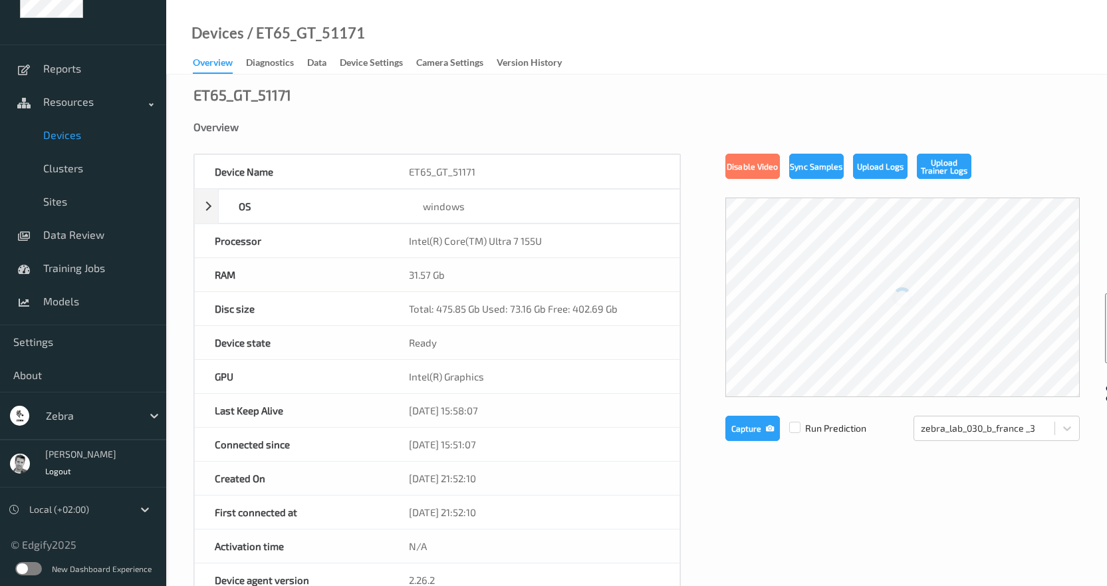
click at [27, 566] on label at bounding box center [28, 568] width 27 height 13
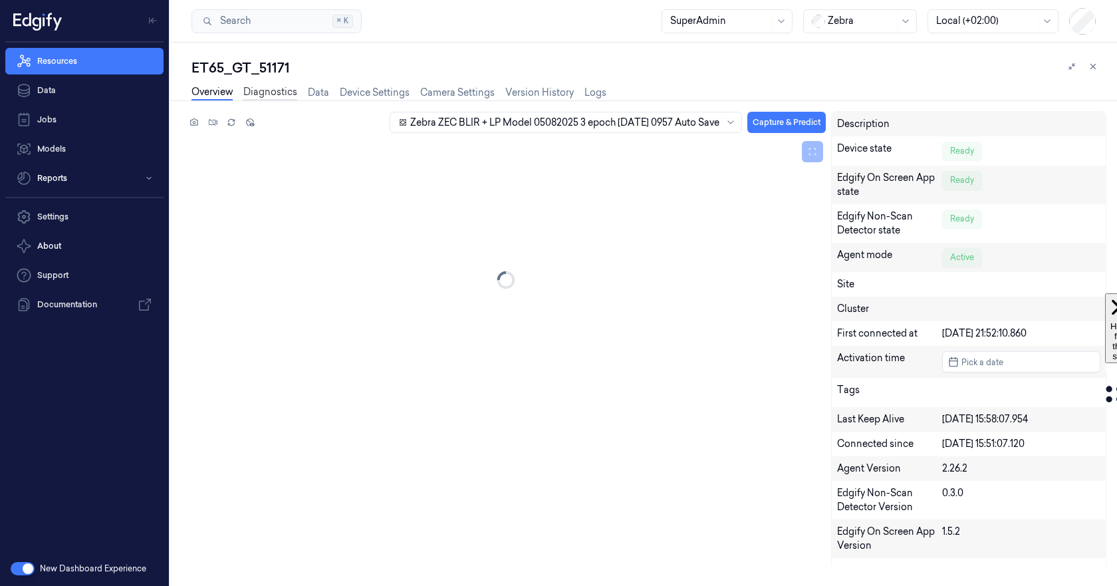
click at [288, 95] on link "Diagnostics" at bounding box center [270, 92] width 54 height 15
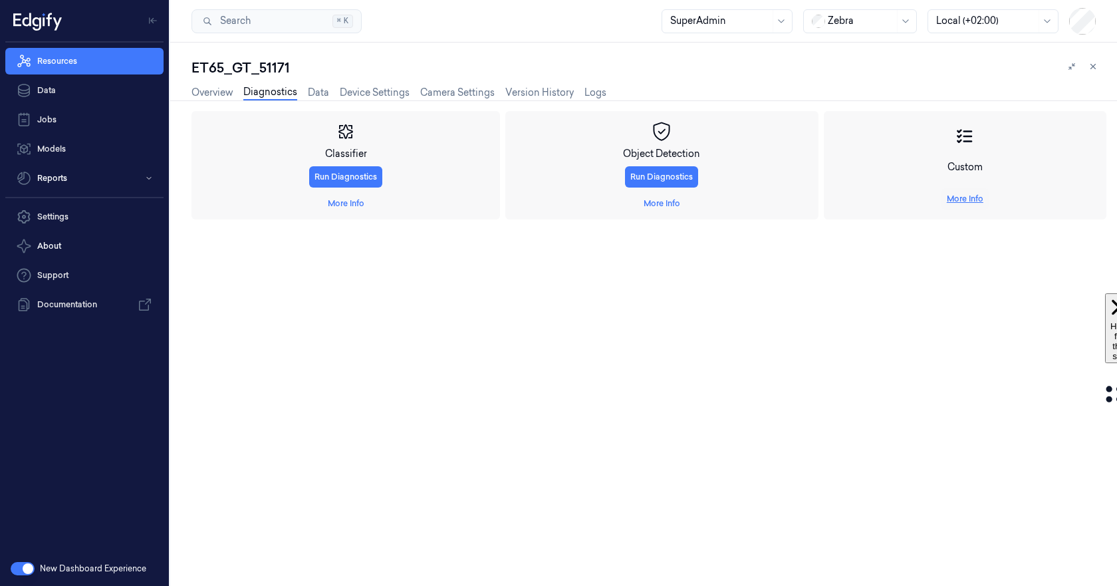
click at [980, 200] on link "More Info" at bounding box center [965, 199] width 37 height 12
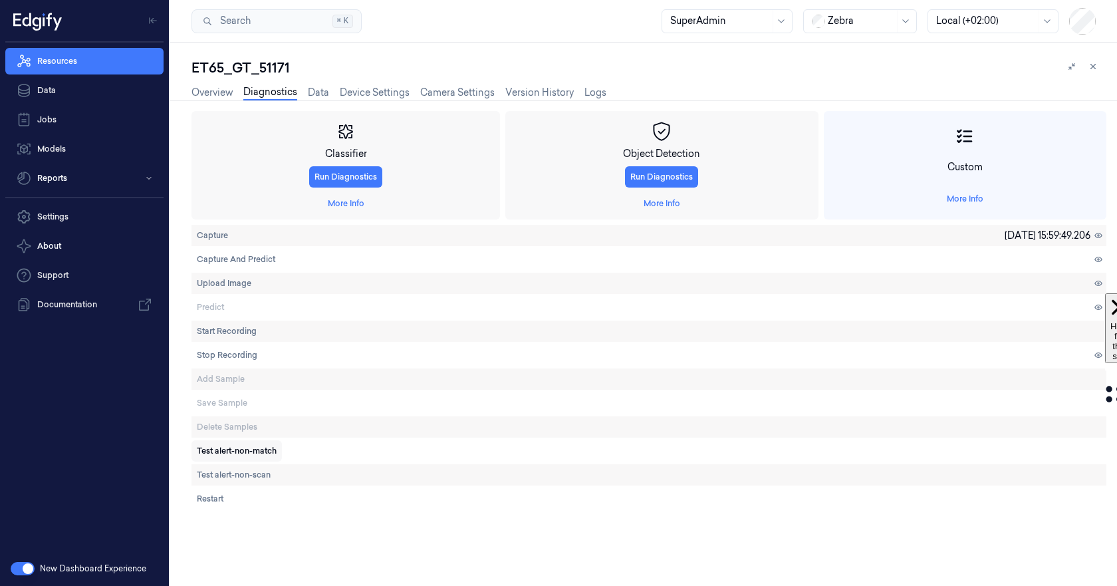
click at [230, 452] on span "Test alert-non-match" at bounding box center [237, 451] width 80 height 12
click at [249, 473] on span "Test alert-non-scan" at bounding box center [234, 475] width 74 height 12
click at [248, 450] on span "Test alert-non-match" at bounding box center [237, 451] width 80 height 12
click at [248, 467] on button "Test alert-non-scan" at bounding box center [233, 474] width 84 height 21
click at [209, 90] on link "Overview" at bounding box center [211, 92] width 41 height 15
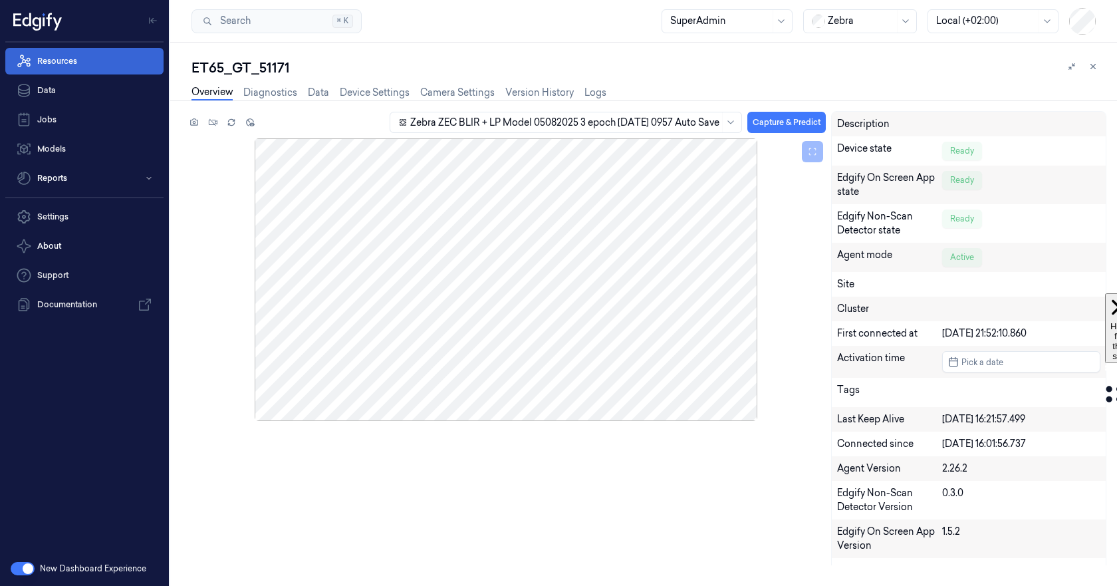
click at [76, 59] on link "Resources" at bounding box center [84, 61] width 158 height 27
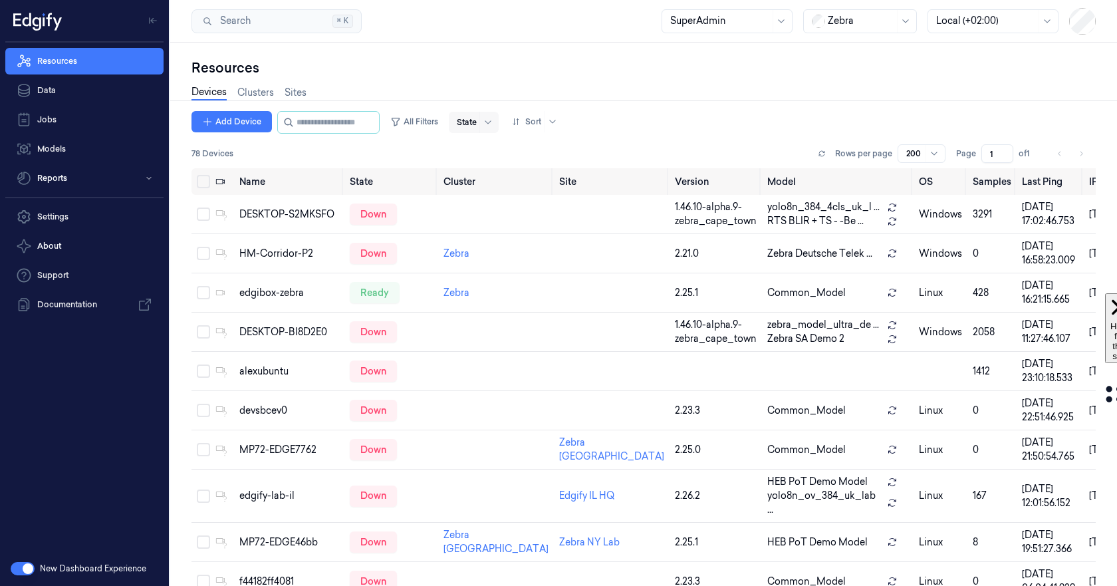
click at [477, 123] on div at bounding box center [467, 122] width 20 height 12
click at [487, 148] on div "Ready" at bounding box center [483, 150] width 28 height 14
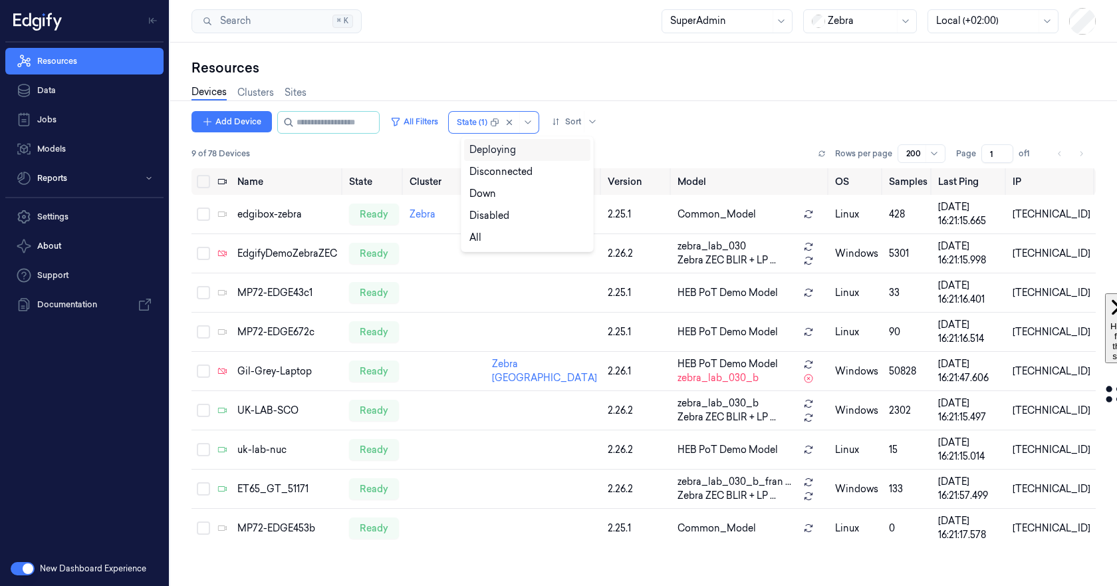
click at [753, 78] on div "Devices Clusters Sites" at bounding box center [643, 94] width 904 height 34
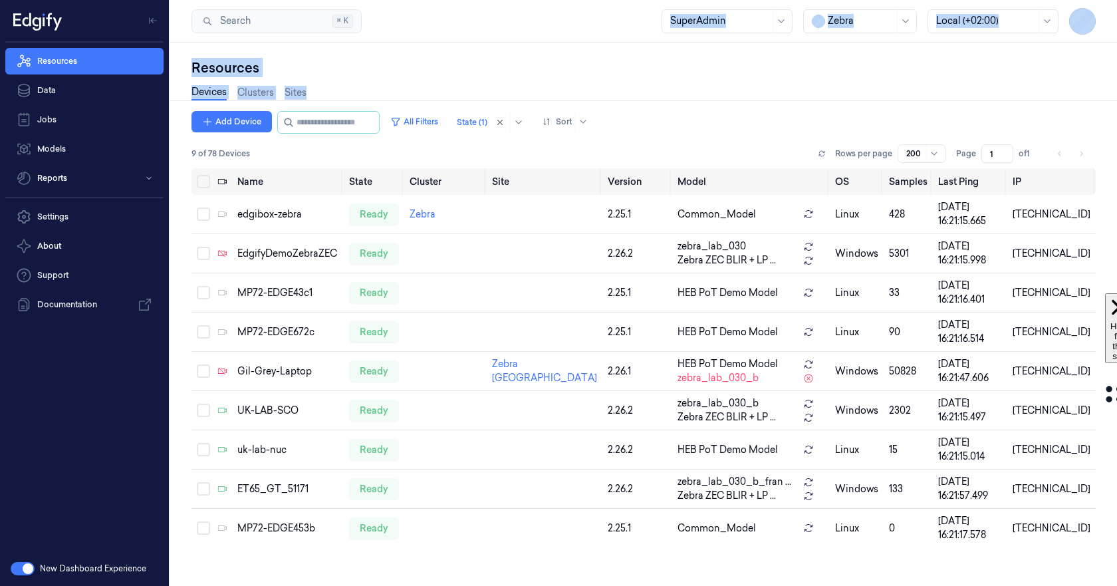
drag, startPoint x: 753, startPoint y: 78, endPoint x: 588, endPoint y: -80, distance: 229.5
click at [588, 0] on html "Resources Data Jobs Models Reports Settings About Support Documentation New Das…" at bounding box center [558, 293] width 1117 height 586
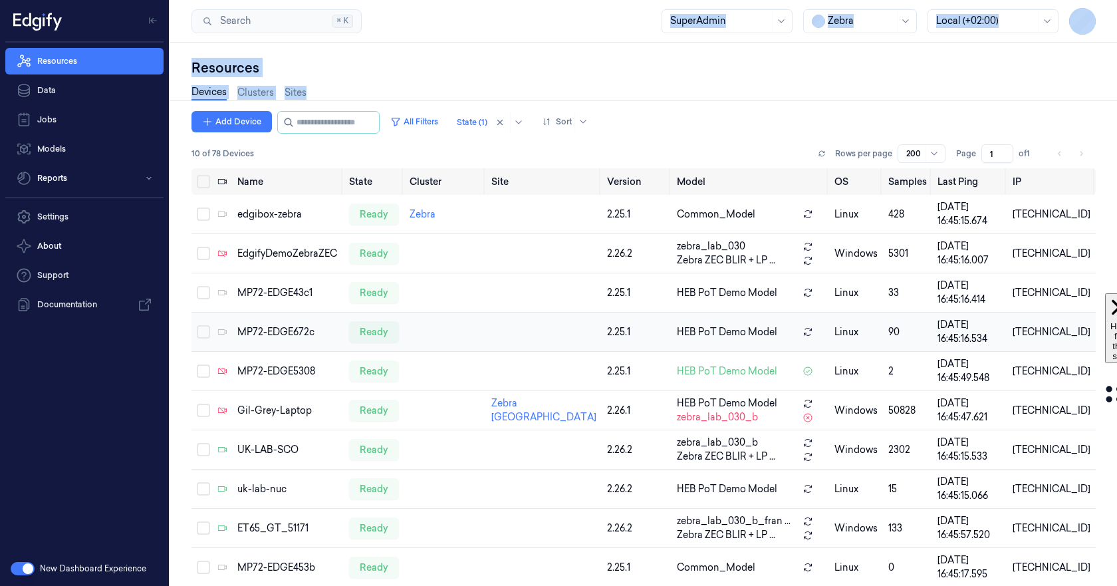
scroll to position [57, 0]
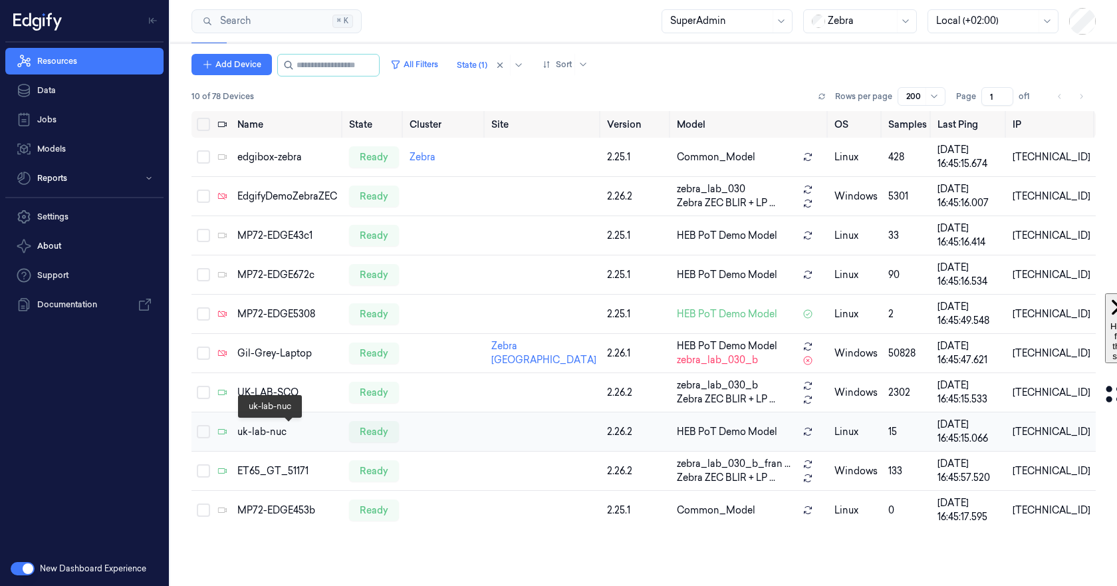
click at [263, 429] on div "uk-lab-nuc" at bounding box center [287, 432] width 101 height 14
